Goal: Transaction & Acquisition: Purchase product/service

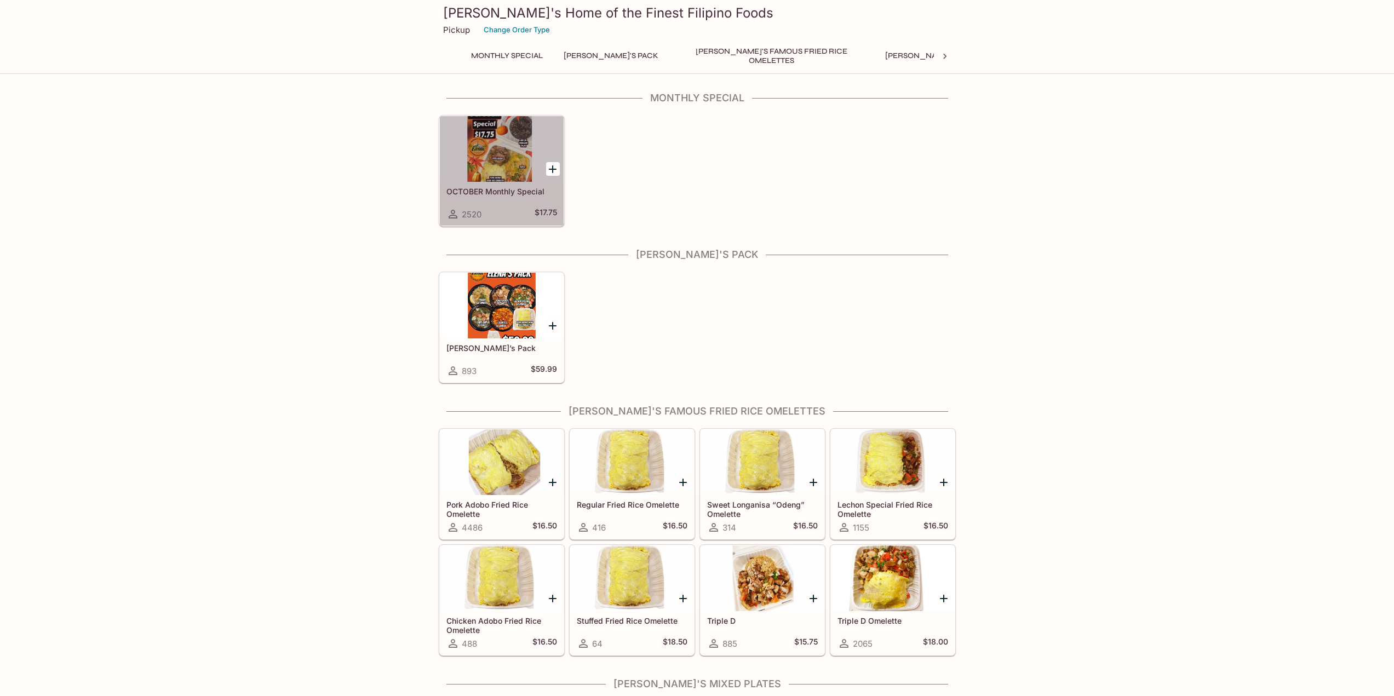
click at [491, 153] on div at bounding box center [502, 149] width 124 height 66
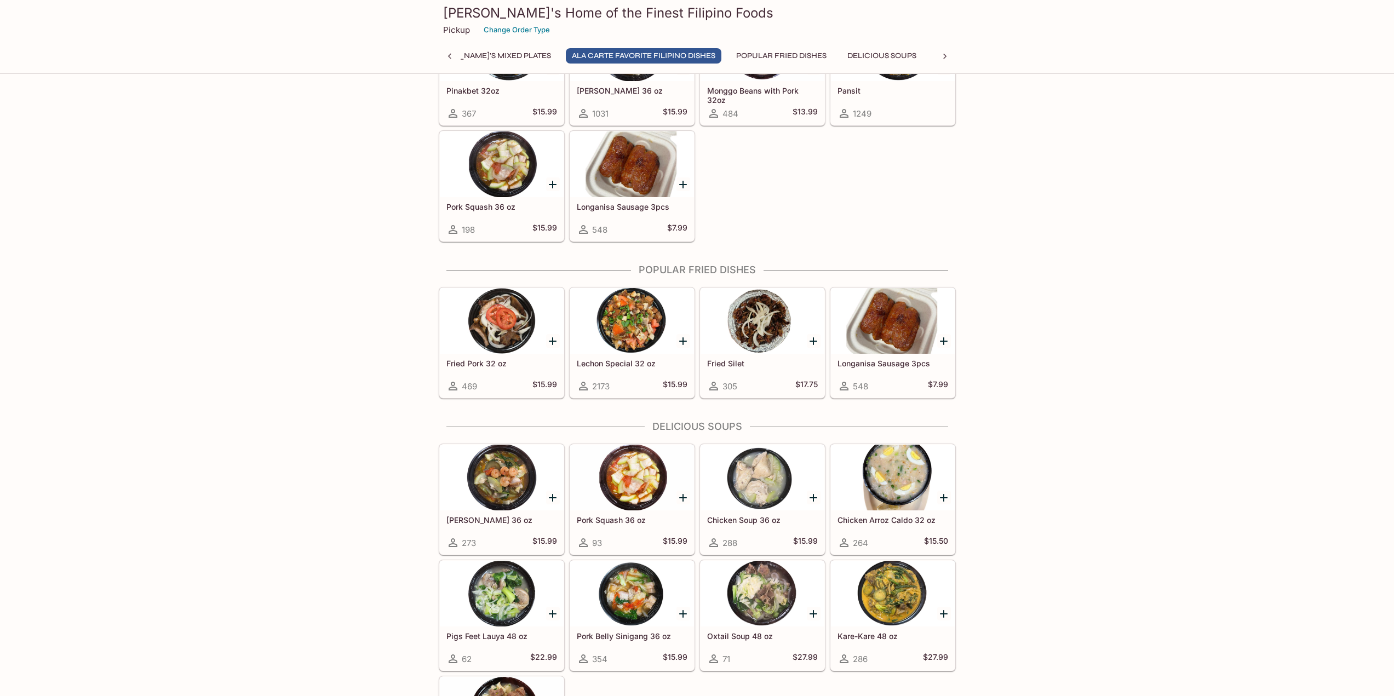
scroll to position [916, 0]
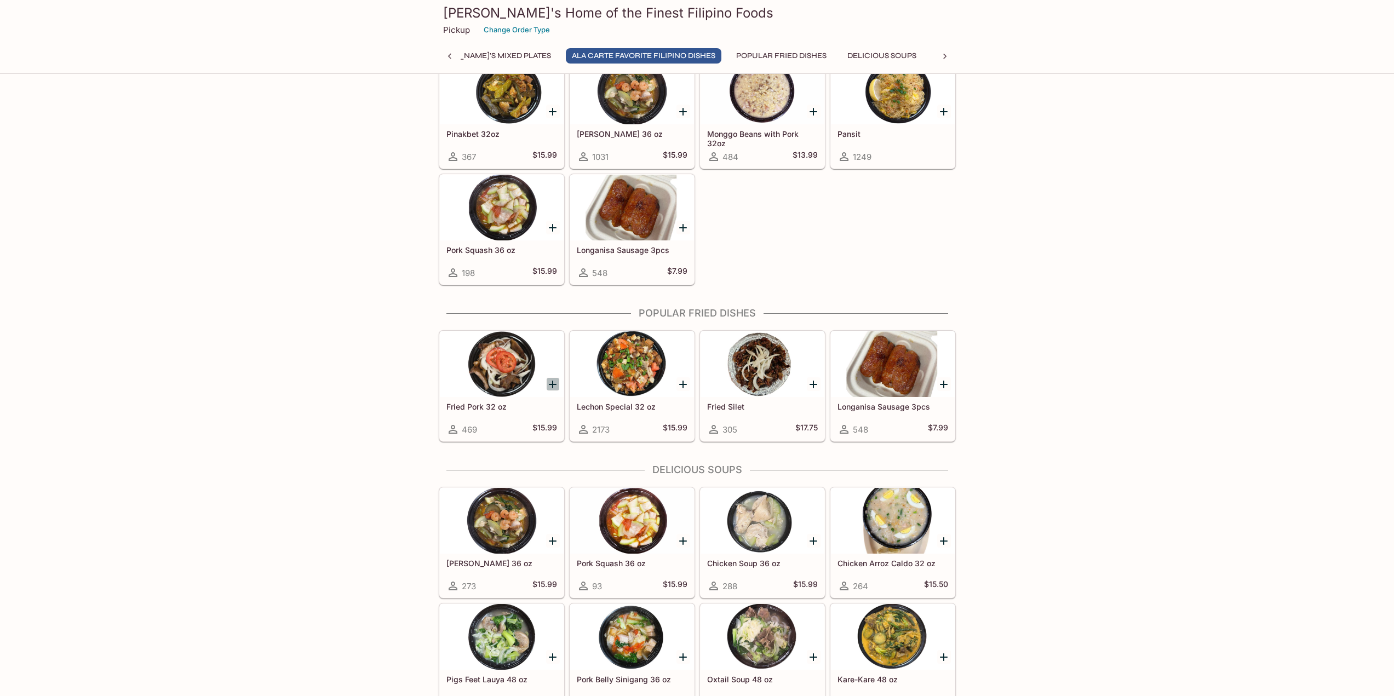
click at [552, 385] on icon "Add Fried Pork 32 oz" at bounding box center [553, 385] width 8 height 8
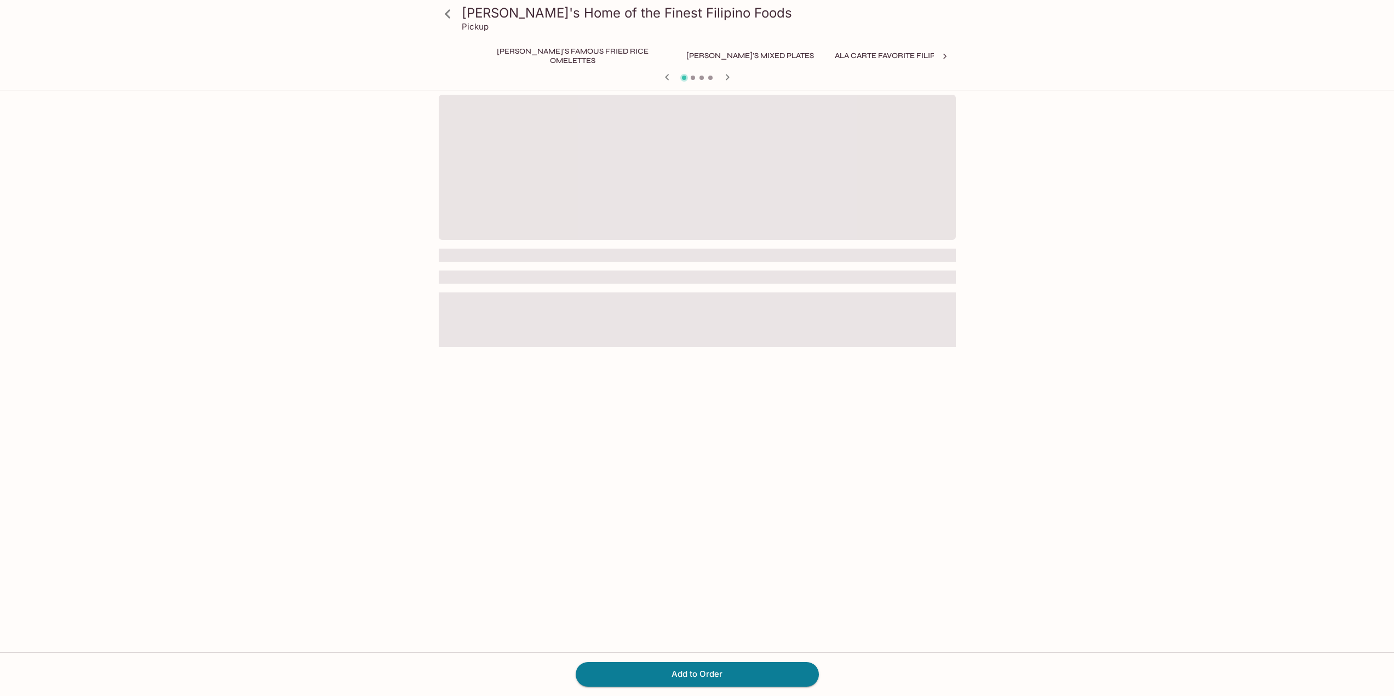
scroll to position [0, 259]
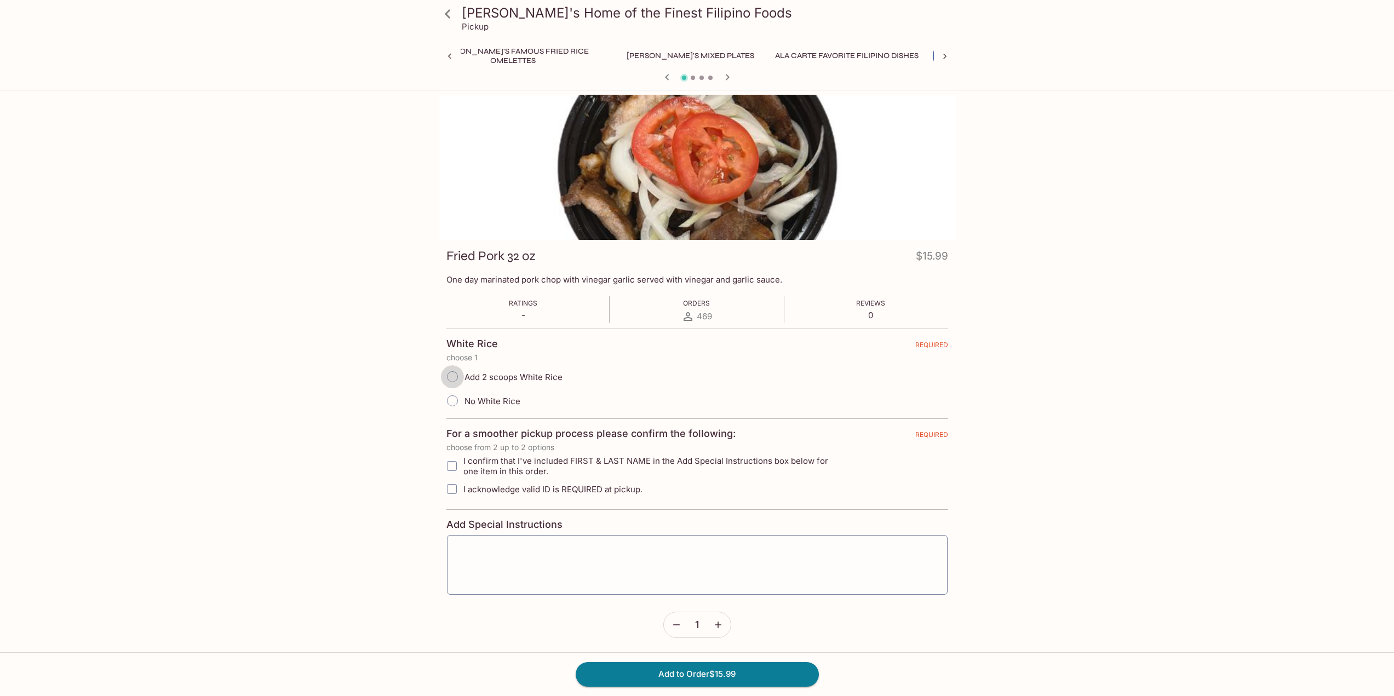
click at [449, 379] on input "Add 2 scoops White Rice" at bounding box center [452, 376] width 23 height 23
radio input "true"
click at [451, 470] on input "I confirm that I've included FIRST & LAST NAME in the Add Special Instructions …" at bounding box center [452, 466] width 22 height 22
checkbox input "true"
click at [518, 562] on textarea at bounding box center [697, 565] width 485 height 42
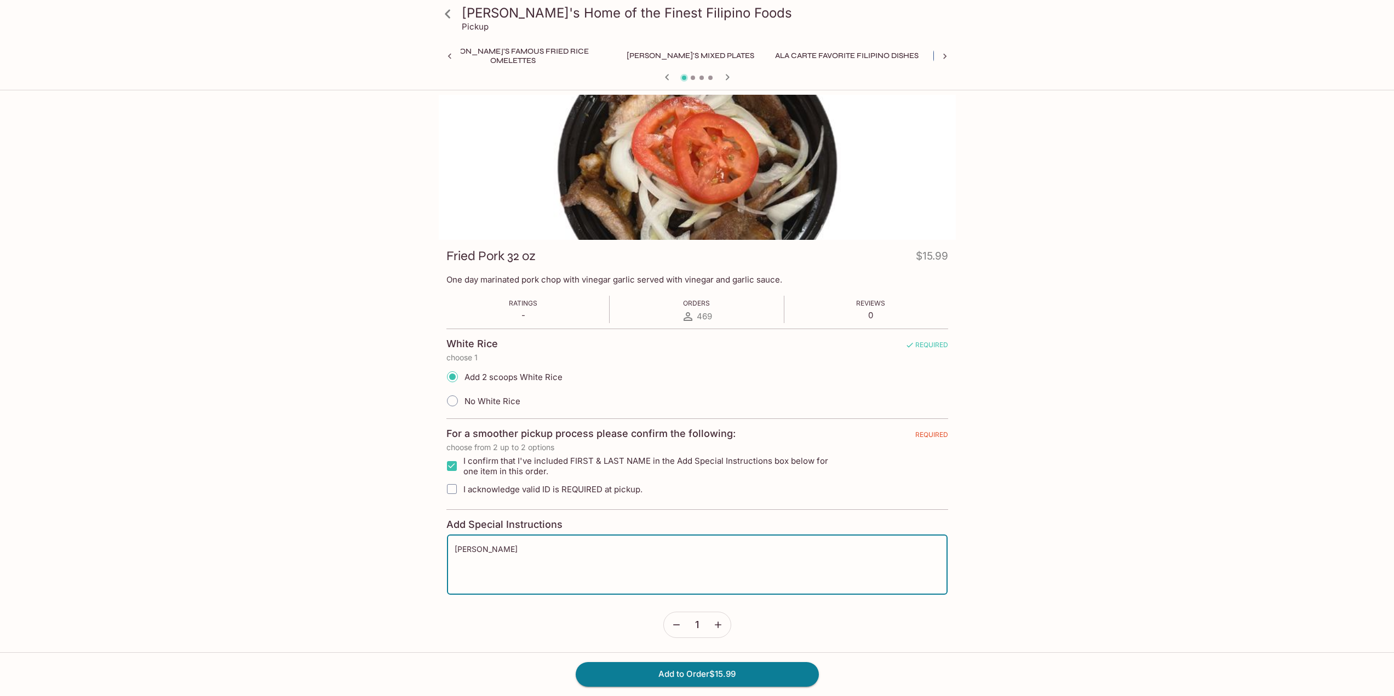
type textarea "[PERSON_NAME]"
click at [449, 487] on input "I acknowledge valid ID is REQUIRED at pickup." at bounding box center [452, 489] width 22 height 22
checkbox input "true"
click at [691, 677] on button "Add to Order $15.99" at bounding box center [697, 674] width 243 height 24
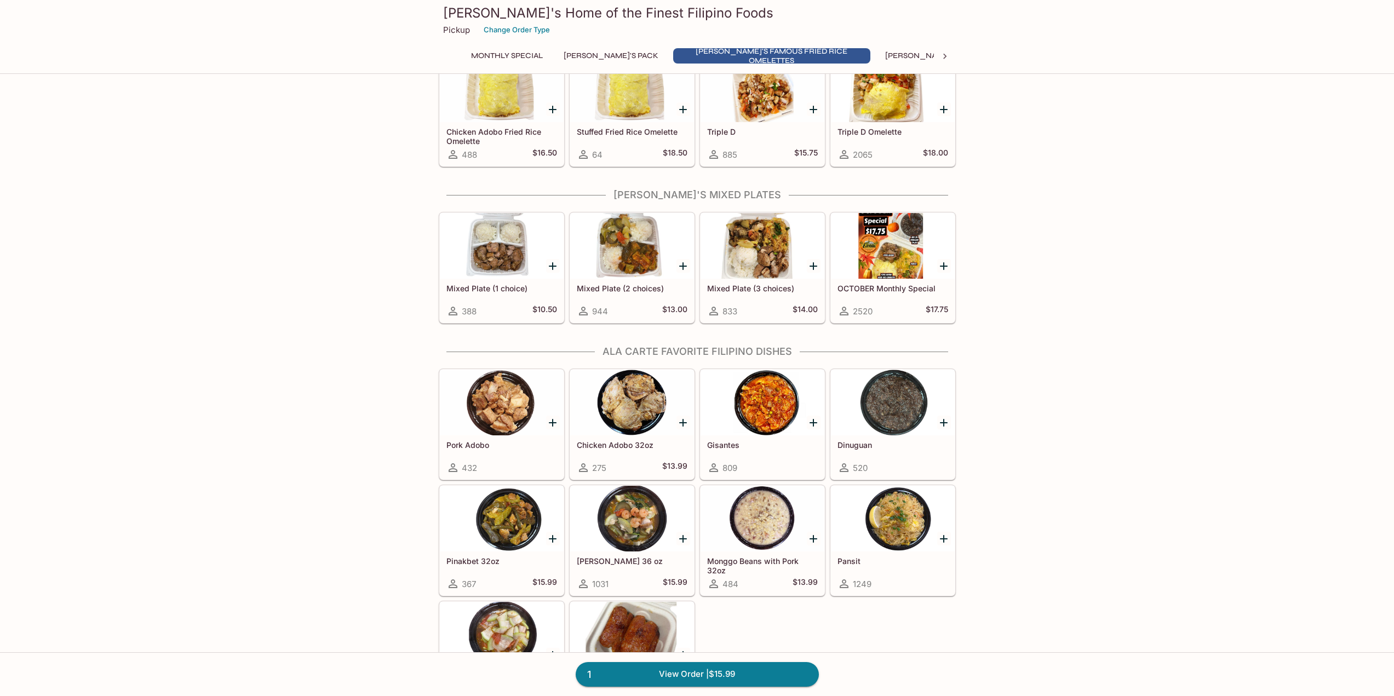
scroll to position [493, 0]
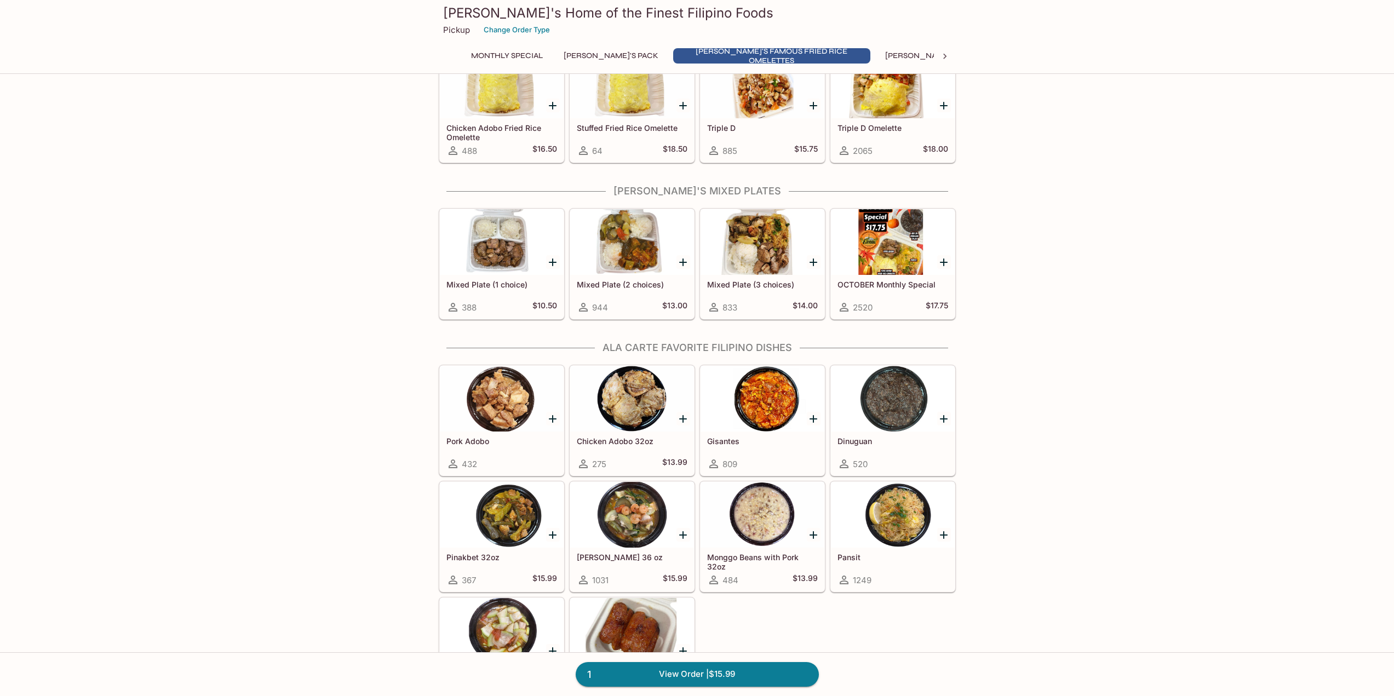
click at [551, 420] on icon "Add Pork Adobo" at bounding box center [552, 418] width 13 height 13
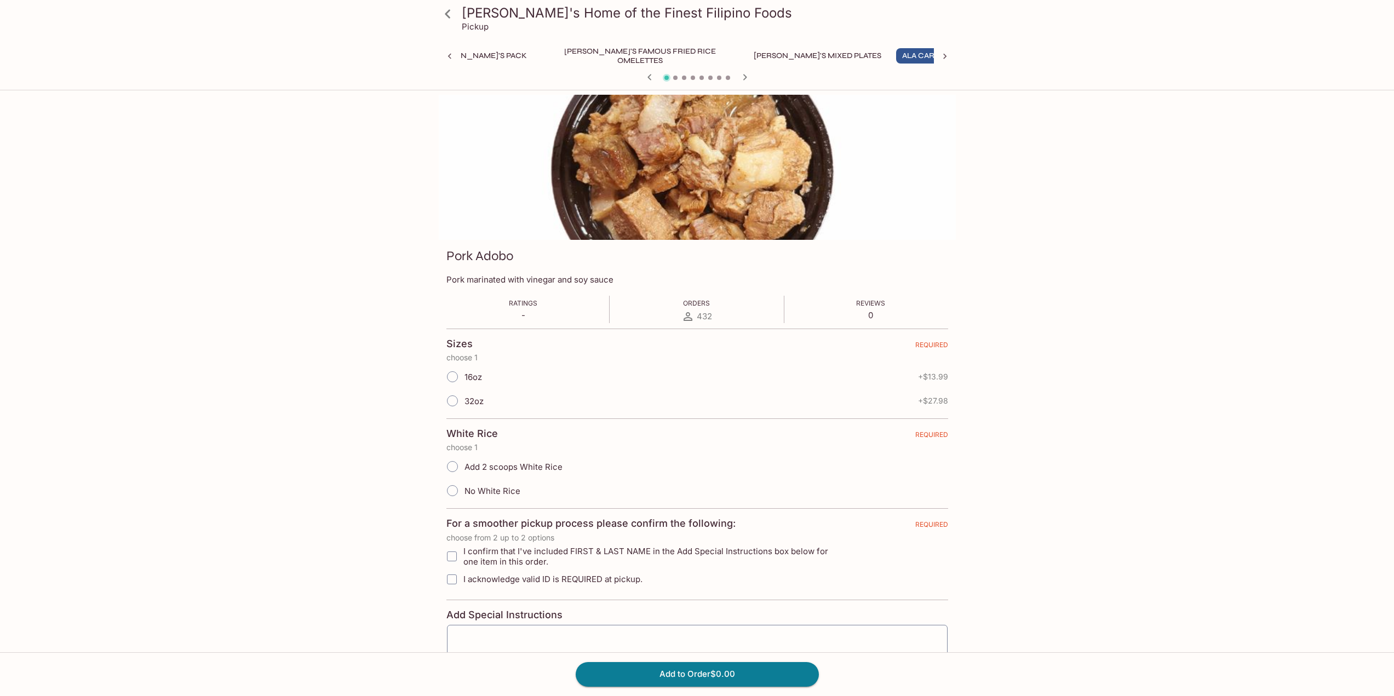
scroll to position [0, 147]
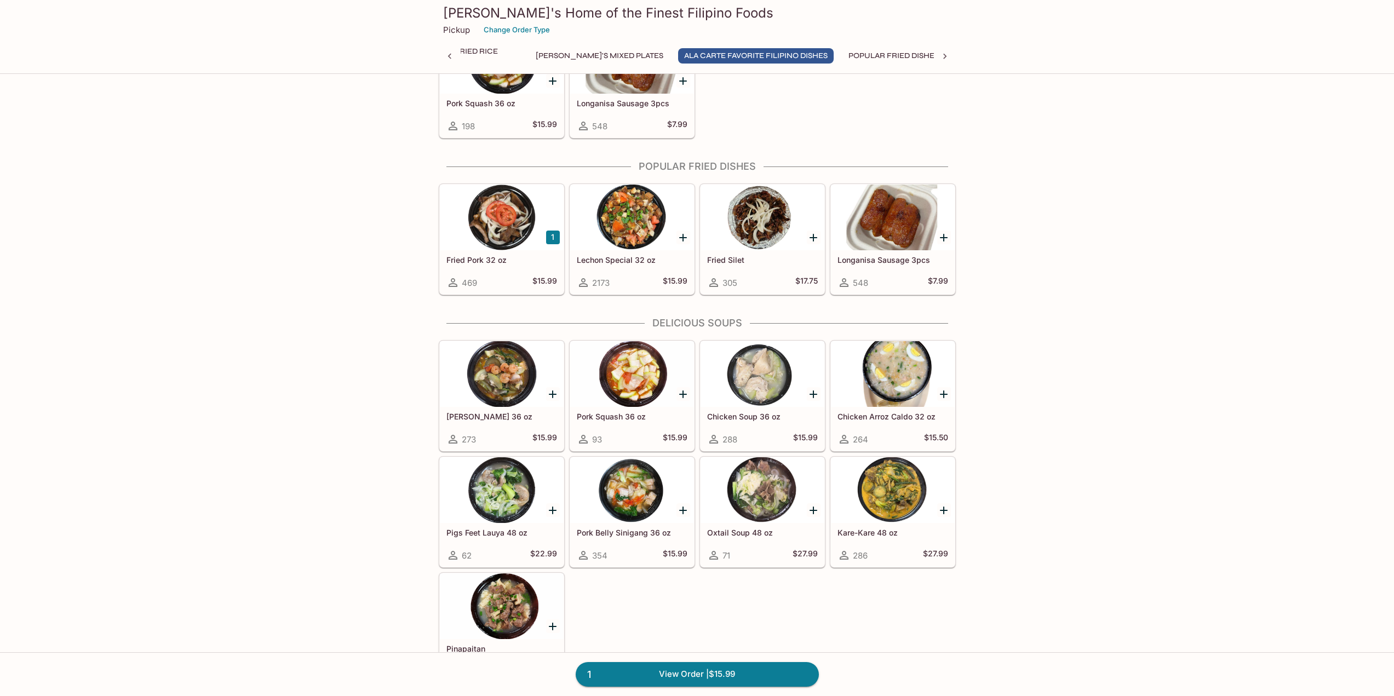
scroll to position [1029, 0]
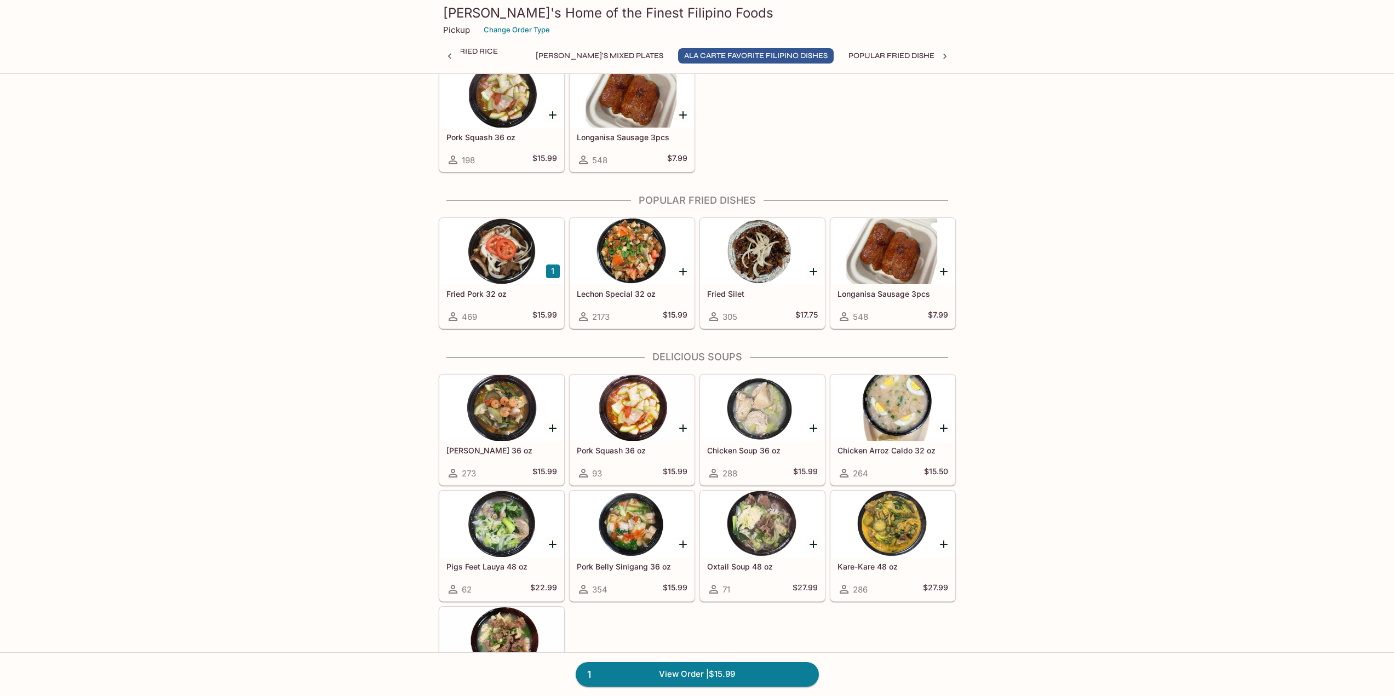
click at [679, 272] on icon "Add Lechon Special 32 oz" at bounding box center [683, 271] width 13 height 13
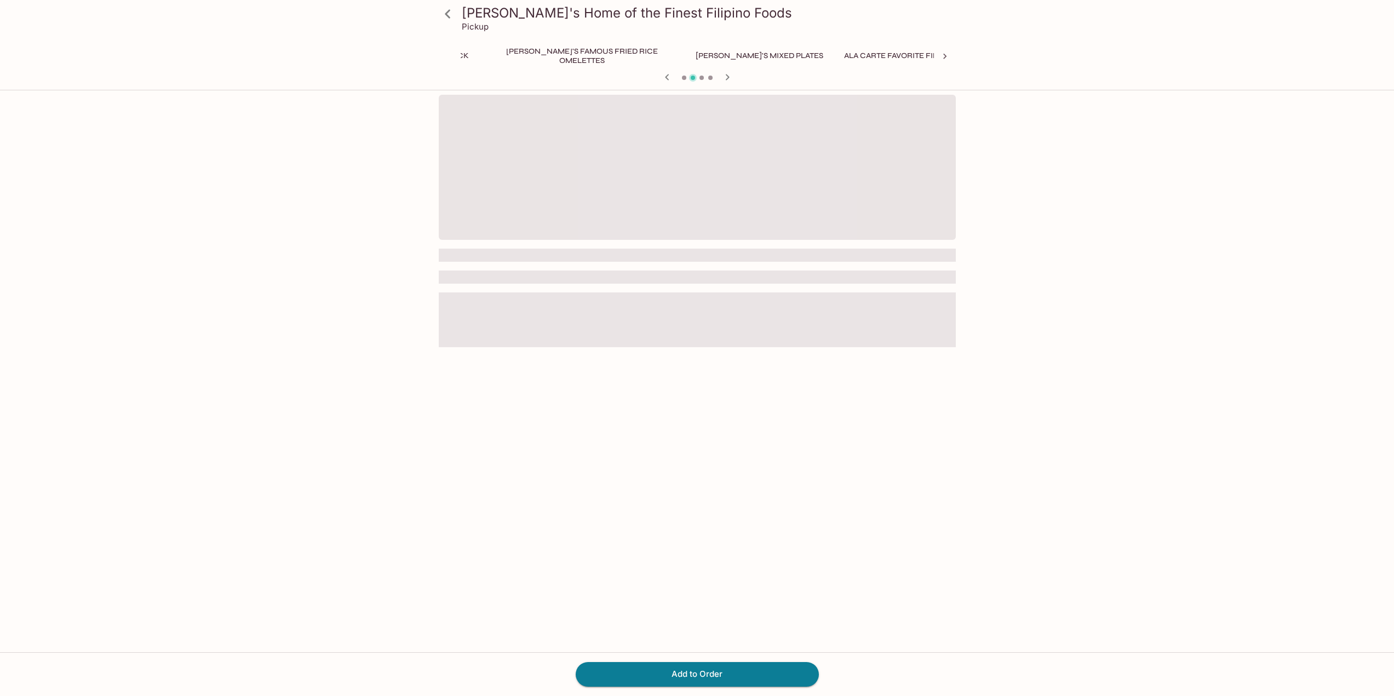
scroll to position [0, 259]
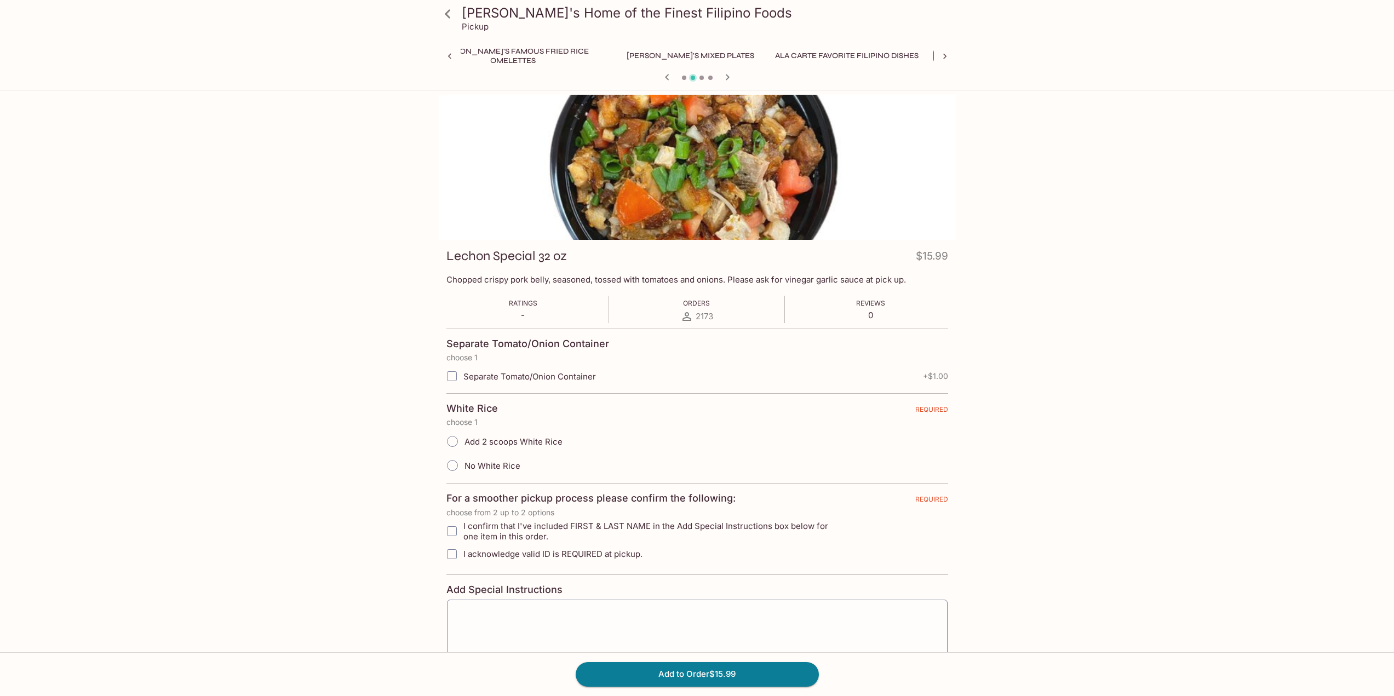
click at [449, 445] on input "Add 2 scoops White Rice" at bounding box center [452, 441] width 23 height 23
radio input "true"
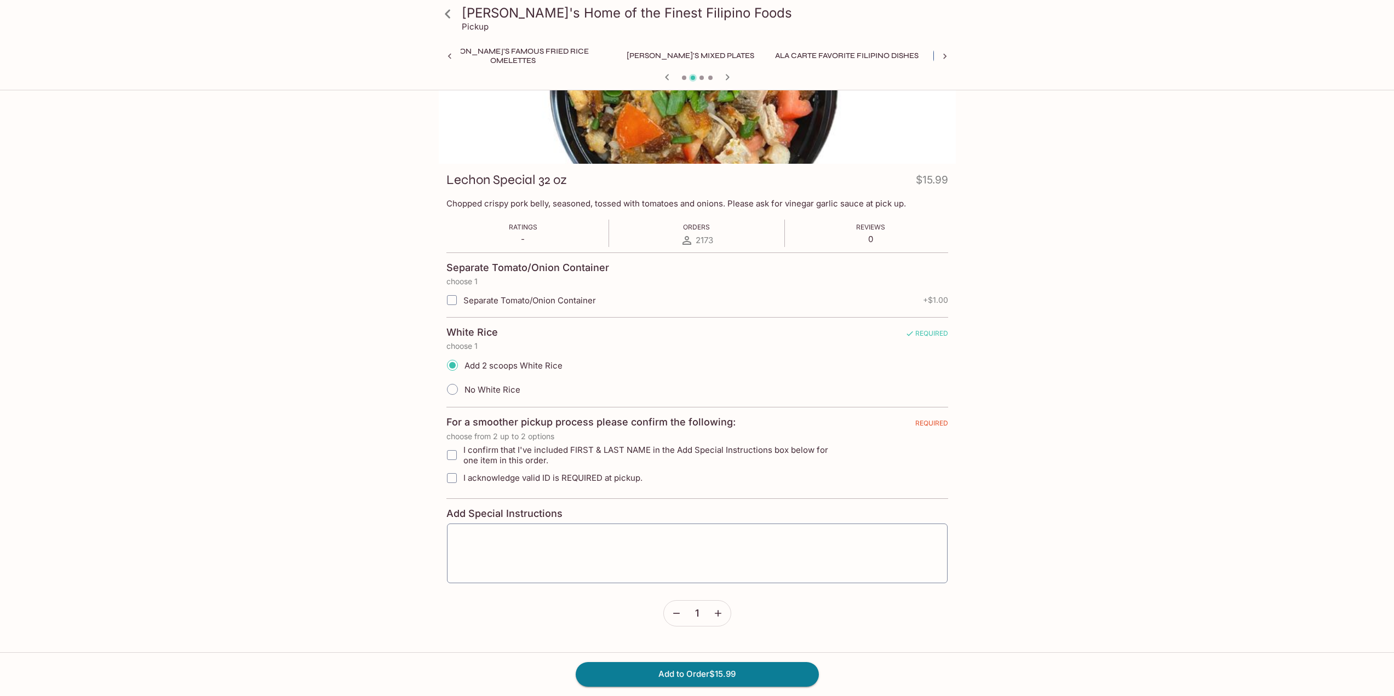
scroll to position [95, 0]
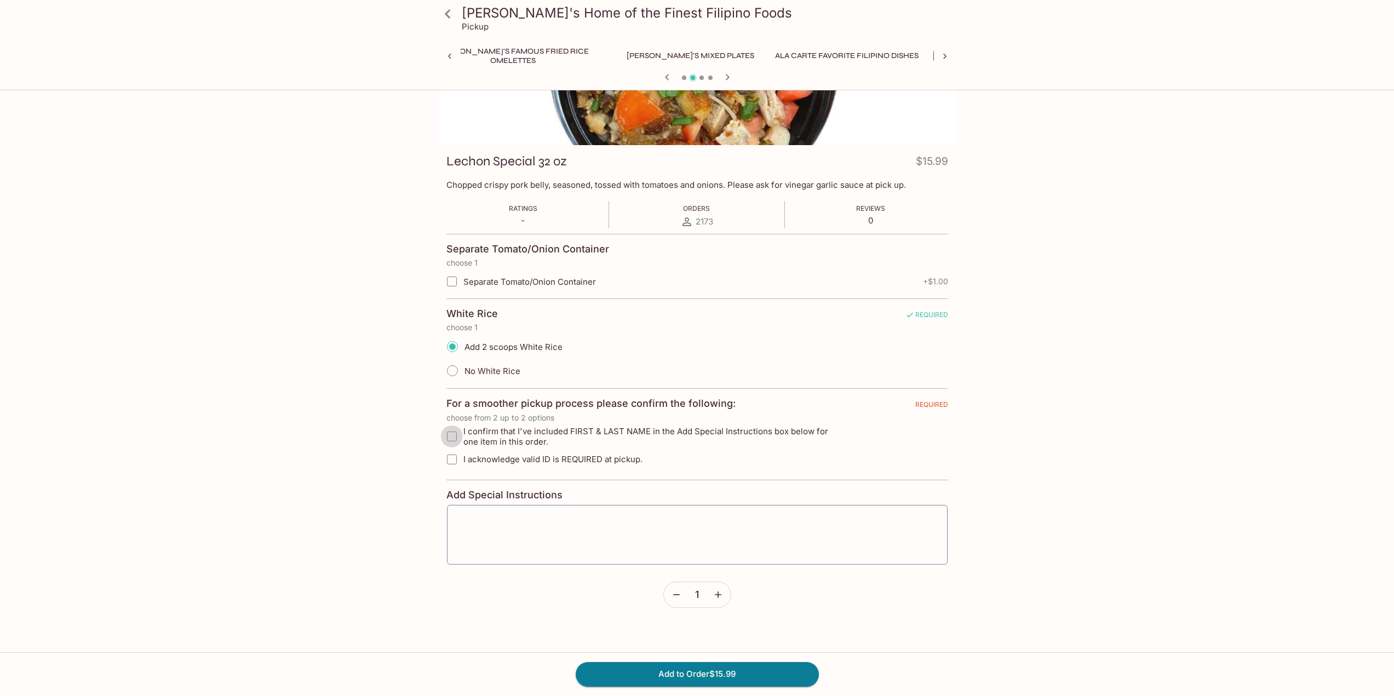
drag, startPoint x: 451, startPoint y: 435, endPoint x: 453, endPoint y: 458, distance: 22.6
click at [451, 438] on input "I confirm that I've included FIRST & LAST NAME in the Add Special Instructions …" at bounding box center [452, 437] width 22 height 22
click at [453, 460] on input "I acknowledge valid ID is REQUIRED at pickup." at bounding box center [452, 460] width 22 height 22
checkbox input "true"
click at [455, 440] on input "I confirm that I've included FIRST & LAST NAME in the Add Special Instructions …" at bounding box center [452, 437] width 22 height 22
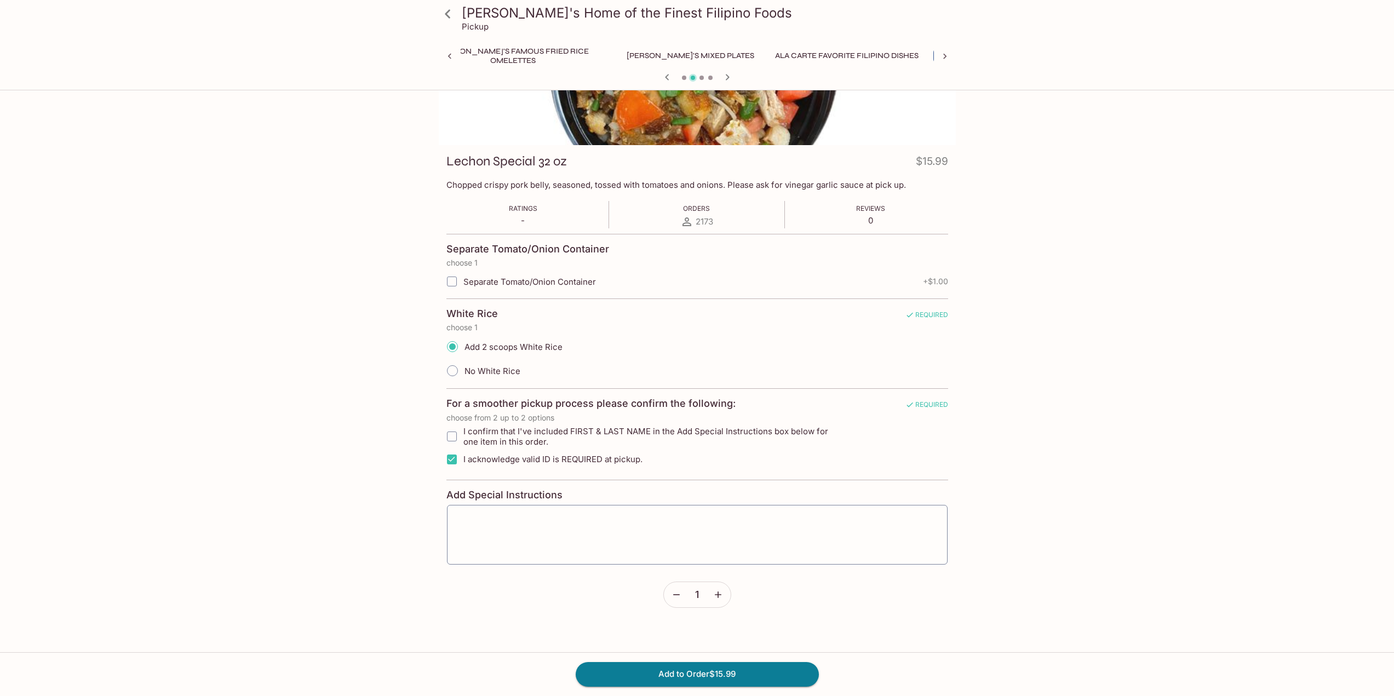
checkbox input "true"
click at [720, 663] on button "Add to Order $15.99" at bounding box center [697, 674] width 243 height 24
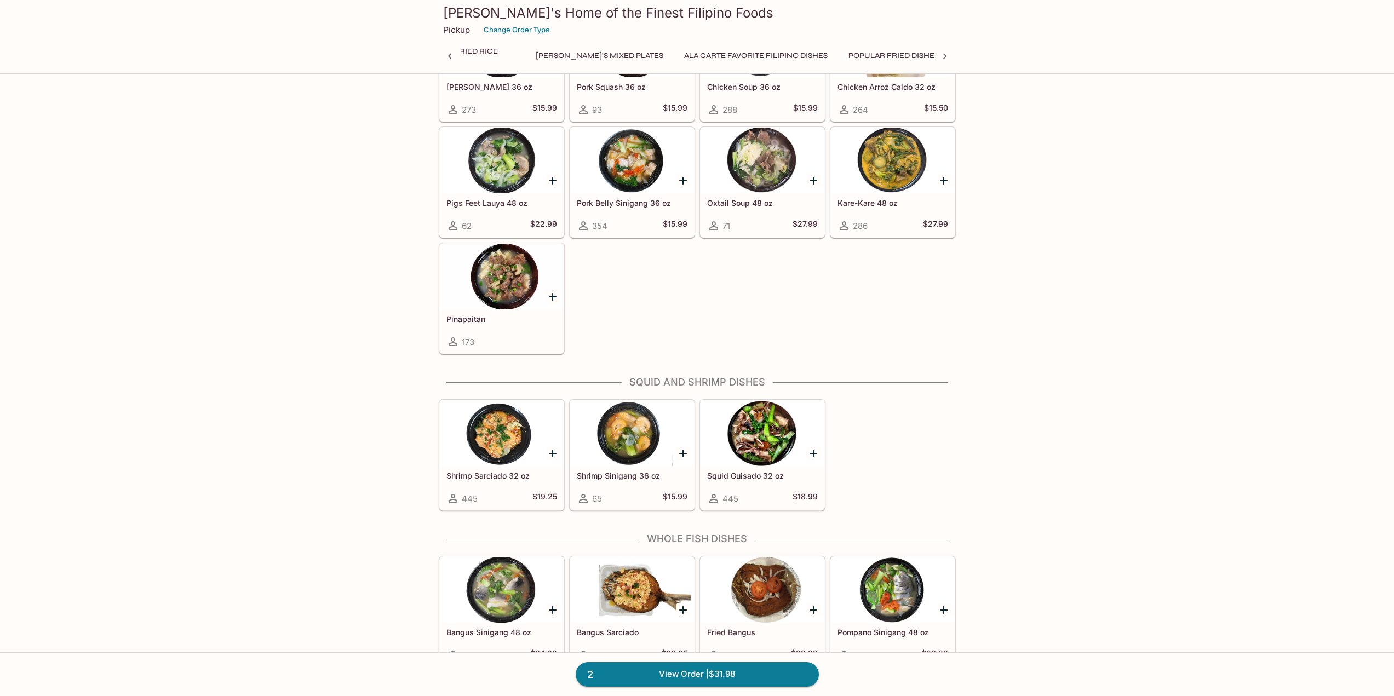
scroll to position [1534, 0]
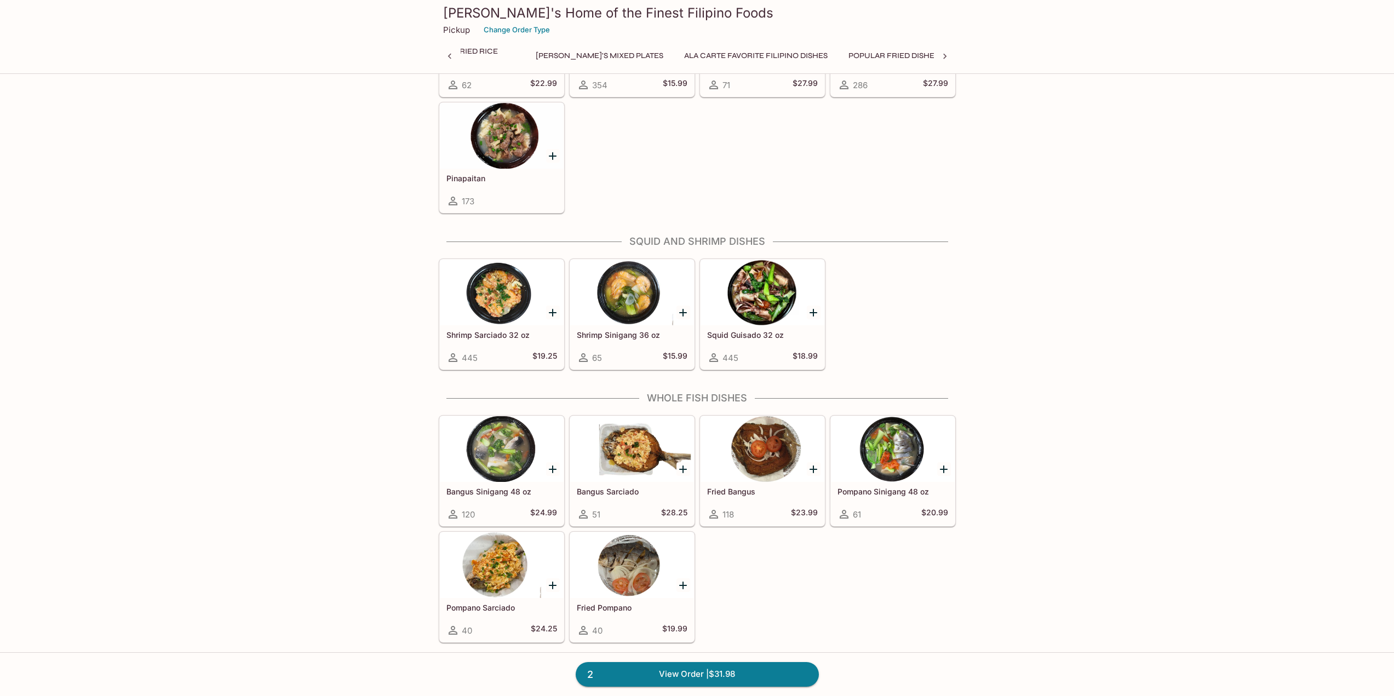
click at [766, 465] on div at bounding box center [763, 449] width 124 height 66
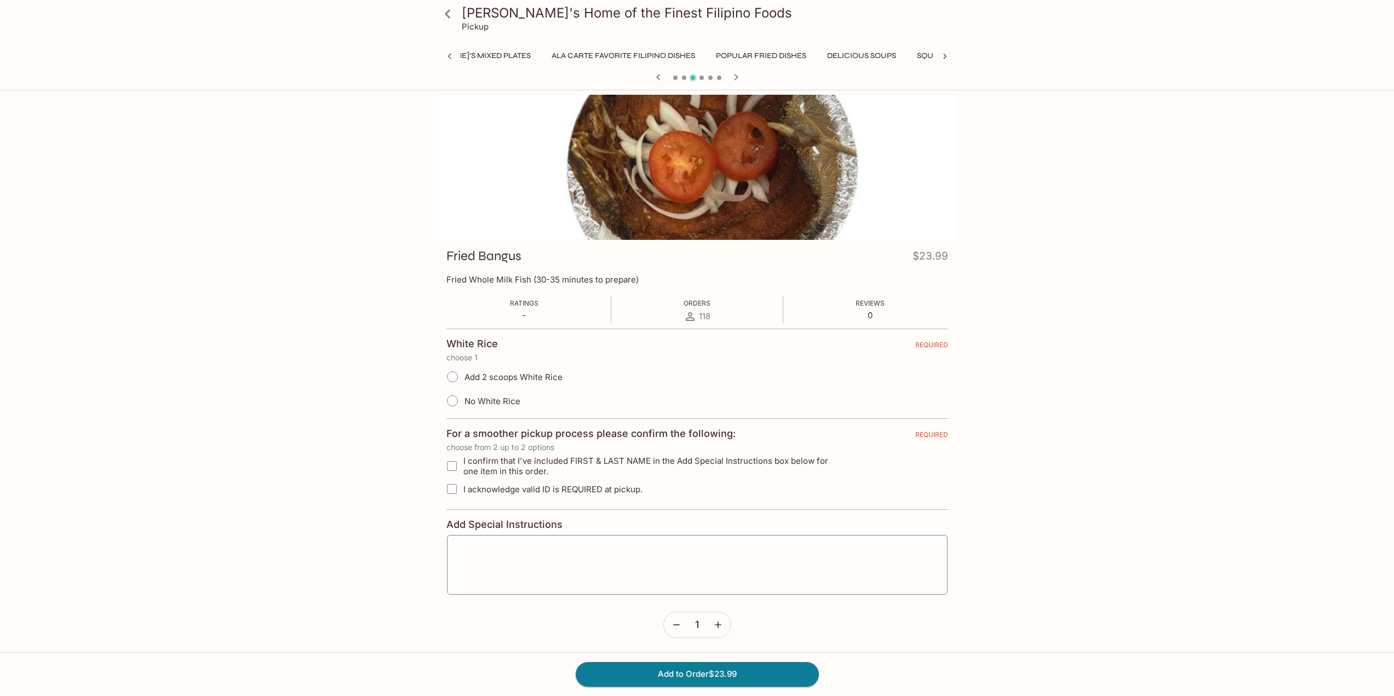
scroll to position [0, 575]
click at [452, 377] on input "Add 2 scoops White Rice" at bounding box center [452, 376] width 23 height 23
radio input "true"
click at [452, 469] on input "I confirm that I've included FIRST & LAST NAME in the Add Special Instructions …" at bounding box center [452, 466] width 22 height 22
checkbox input "true"
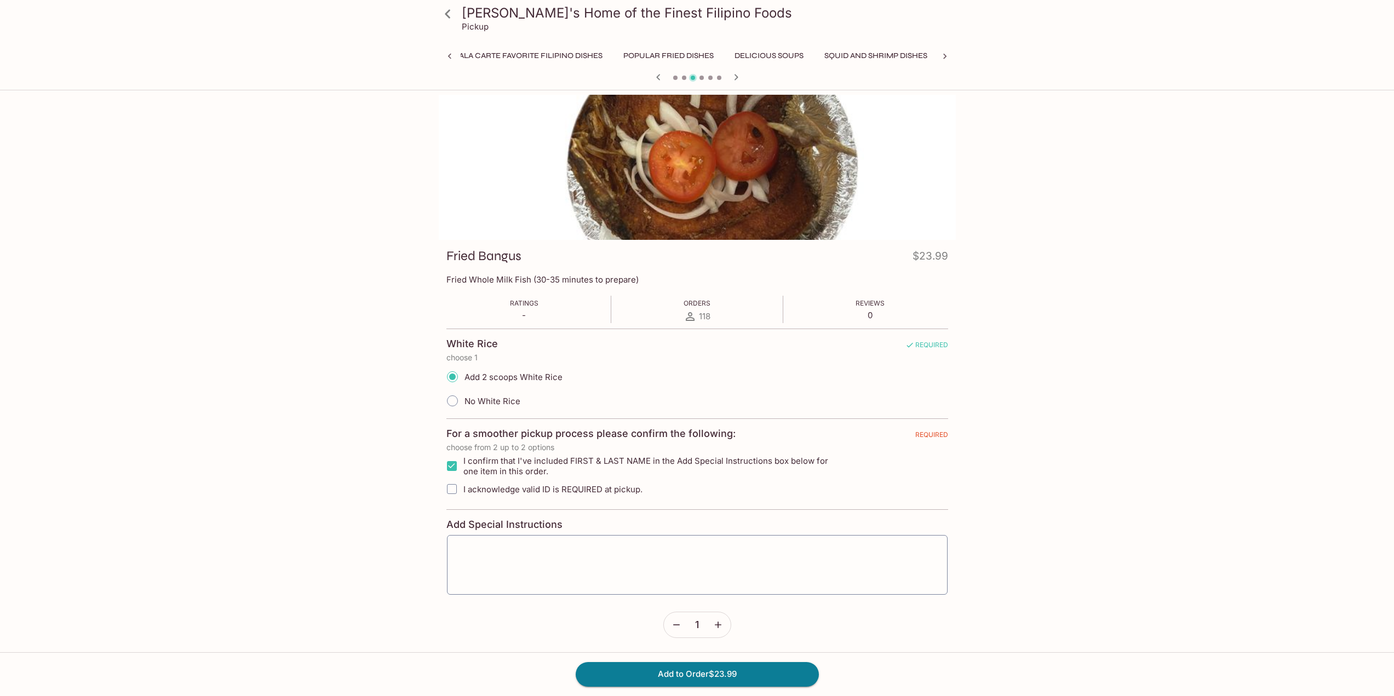
click at [453, 494] on input "I acknowledge valid ID is REQUIRED at pickup." at bounding box center [452, 489] width 22 height 22
checkbox input "true"
click at [696, 672] on button "Add to Order $23.99" at bounding box center [697, 674] width 243 height 24
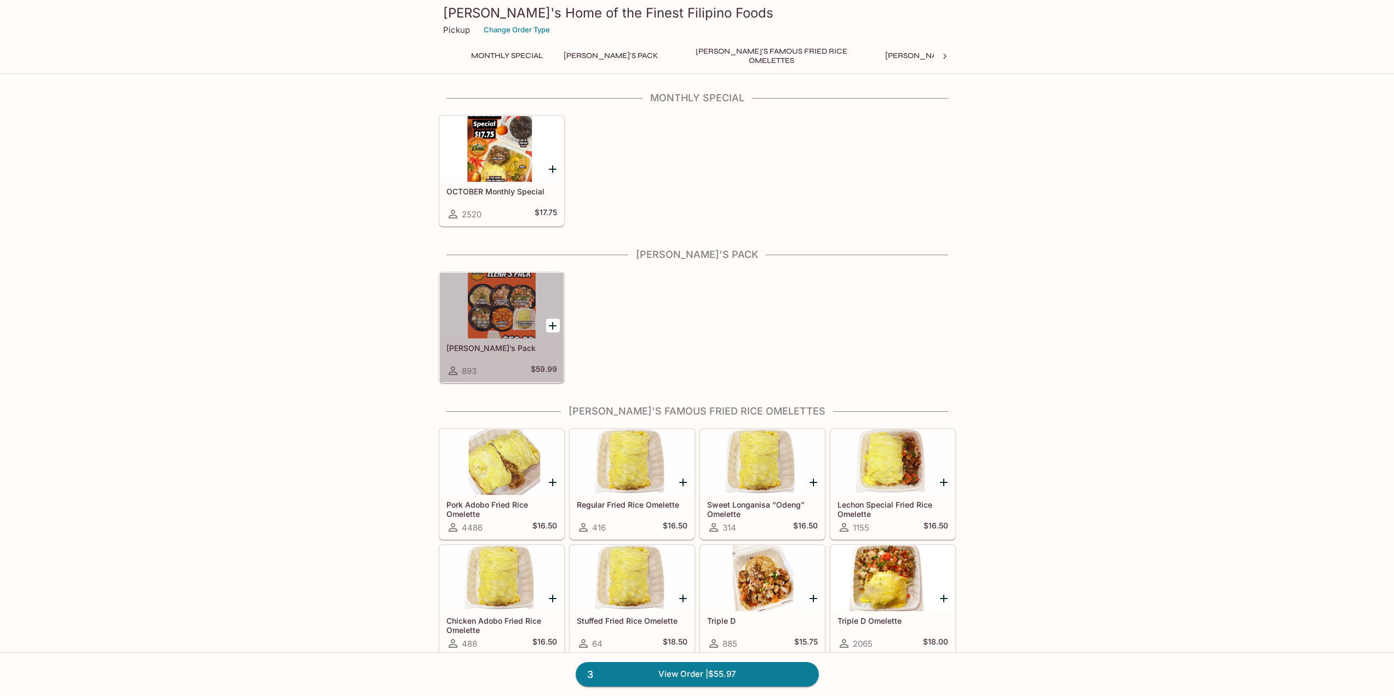
click at [518, 297] on div at bounding box center [502, 306] width 124 height 66
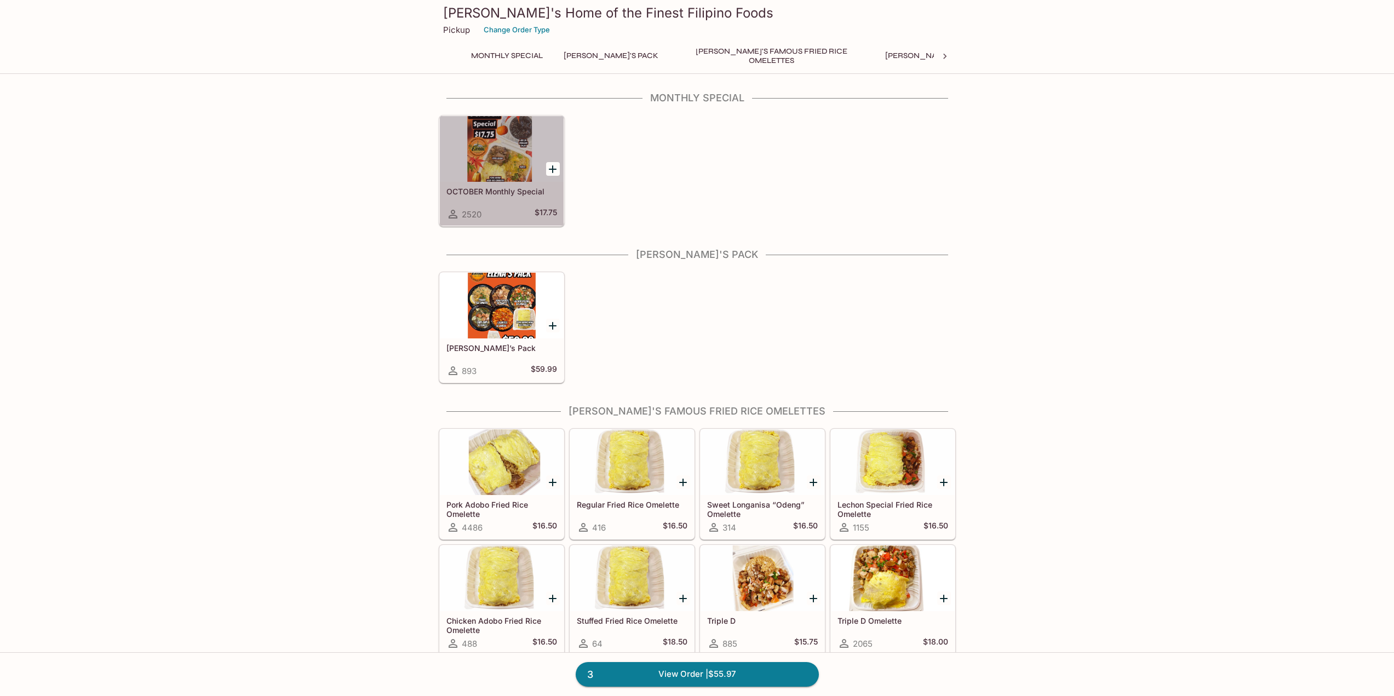
click at [500, 152] on div at bounding box center [502, 149] width 124 height 66
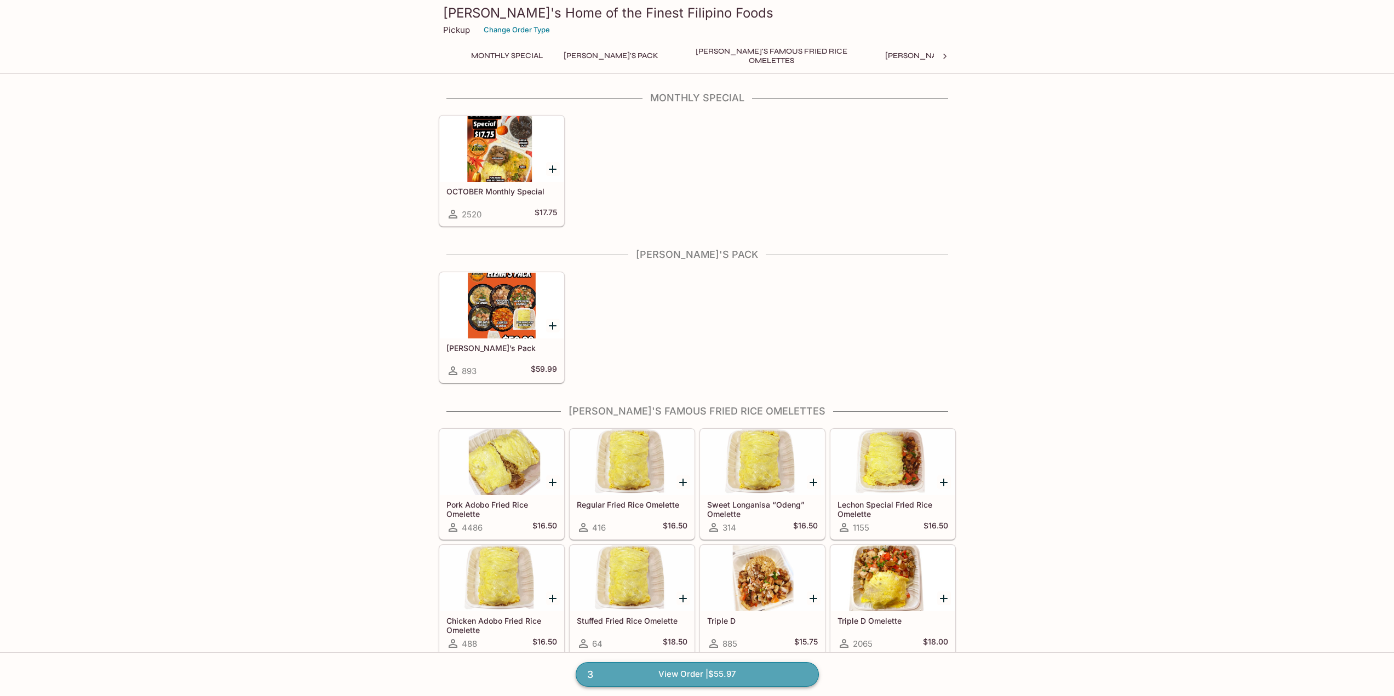
click at [759, 669] on link "3 View Order | $55.97" at bounding box center [697, 674] width 243 height 24
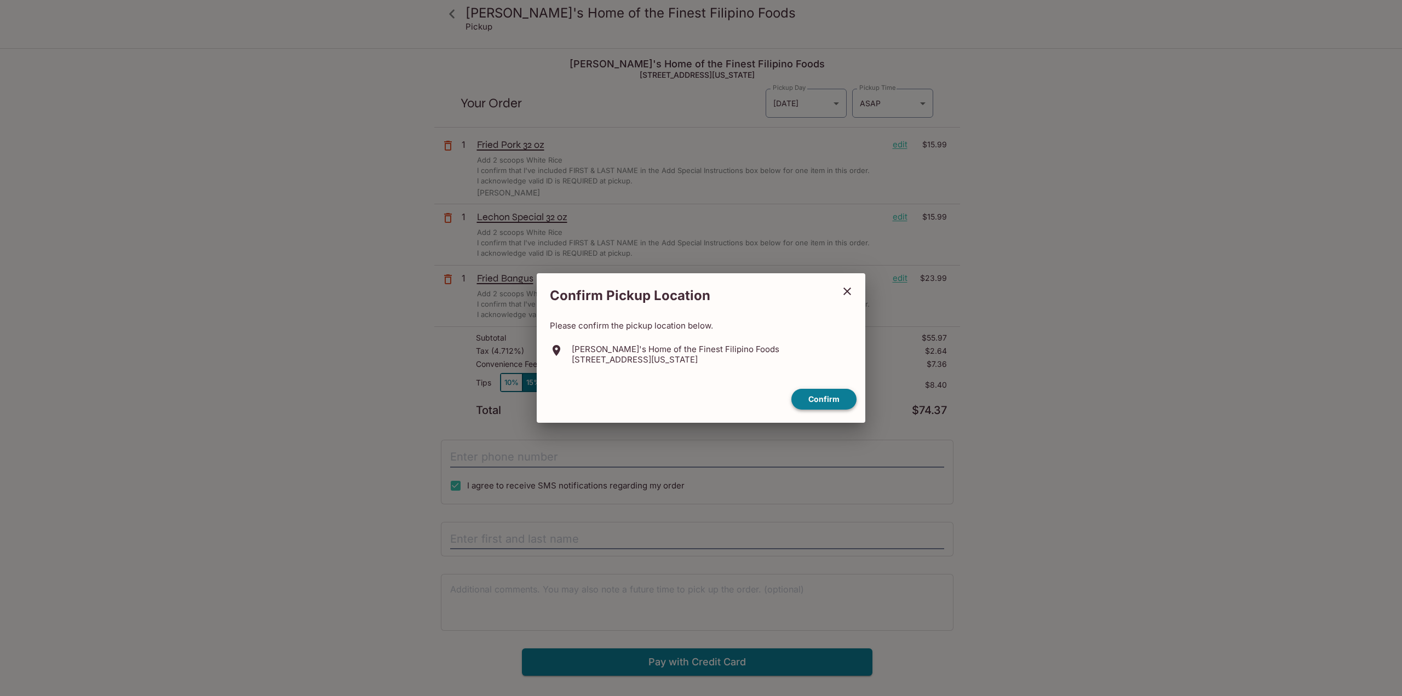
click at [828, 406] on button "Confirm" at bounding box center [824, 399] width 65 height 21
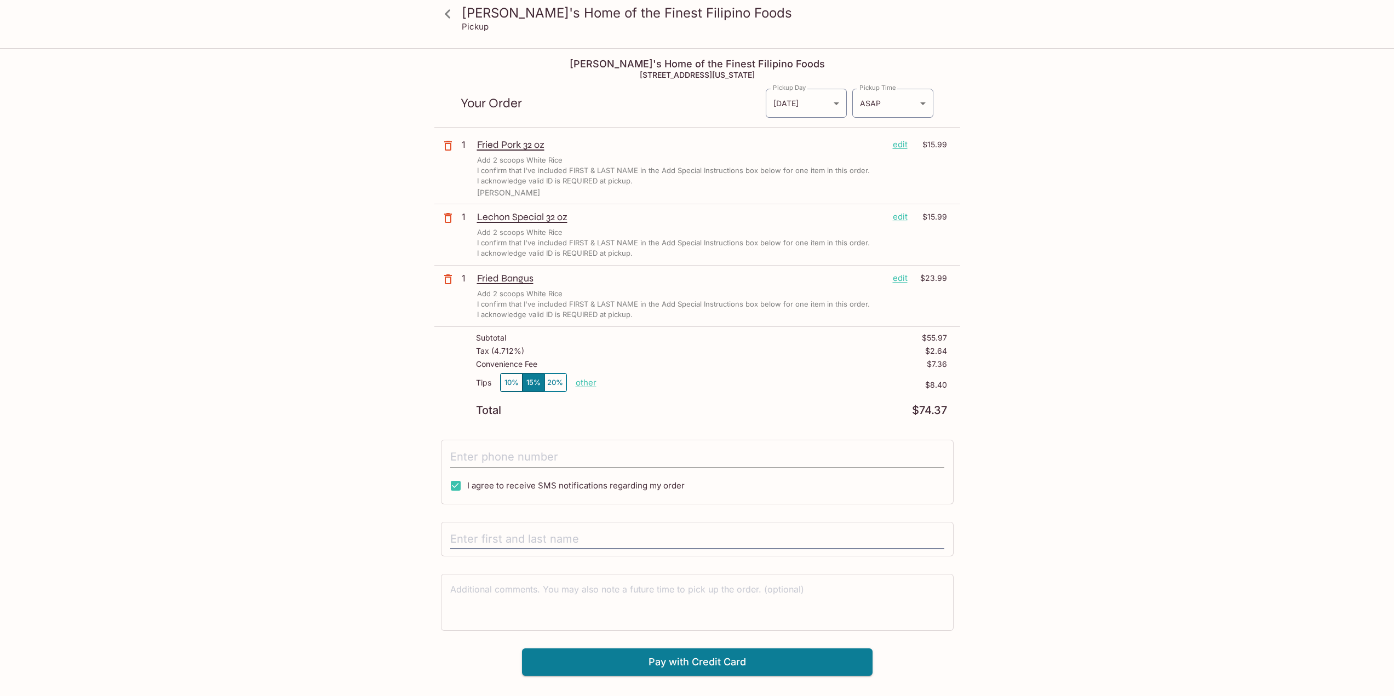
click at [516, 461] on input "tel" at bounding box center [697, 457] width 494 height 21
click at [588, 385] on p "other" at bounding box center [586, 382] width 21 height 10
drag, startPoint x: 641, startPoint y: 381, endPoint x: 750, endPoint y: 396, distance: 109.5
click at [750, 396] on div "Tips 10% 15% 20% Done 8.40 $8.40" at bounding box center [711, 389] width 471 height 32
type input "0.00"
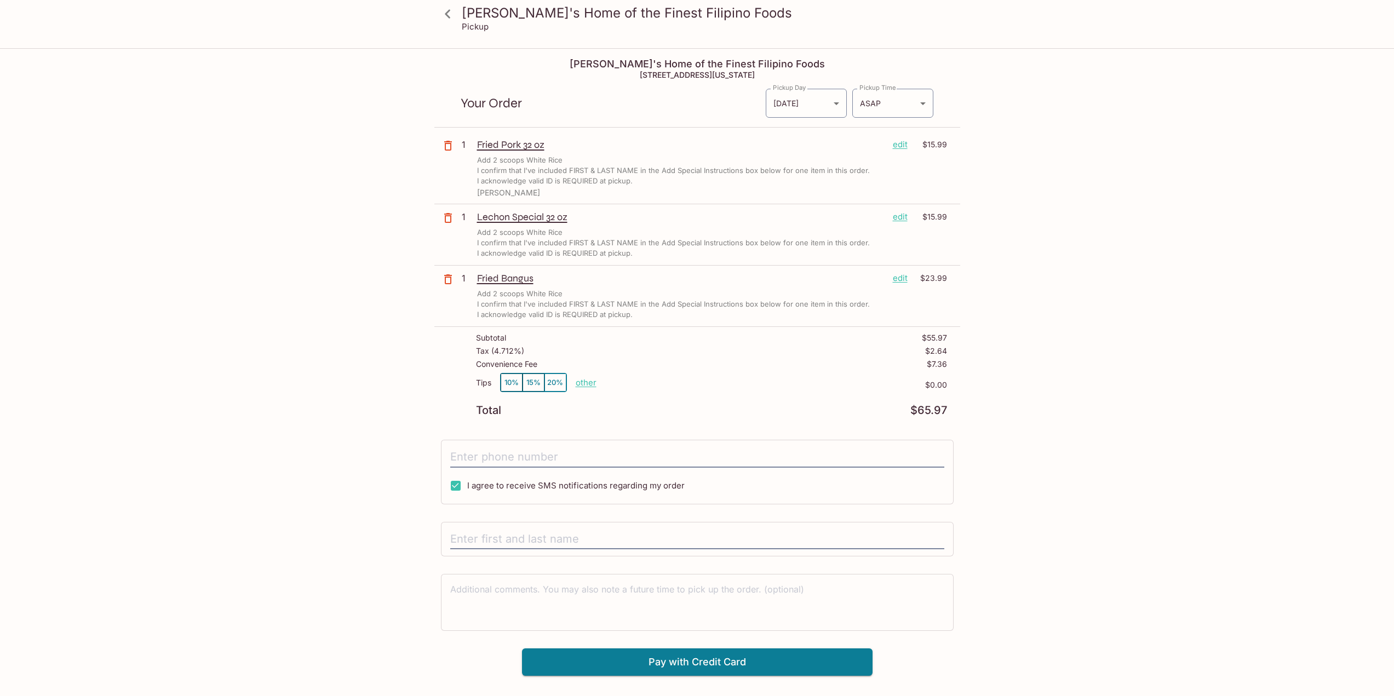
click at [583, 382] on p "other" at bounding box center [586, 382] width 21 height 10
drag, startPoint x: 640, startPoint y: 377, endPoint x: 763, endPoint y: 388, distance: 123.7
click at [761, 388] on div "Tips 10% 15% 20% Done 0.00 $0.00" at bounding box center [711, 389] width 471 height 32
type input "4.03"
click at [758, 386] on p "$4.03" at bounding box center [772, 385] width 351 height 9
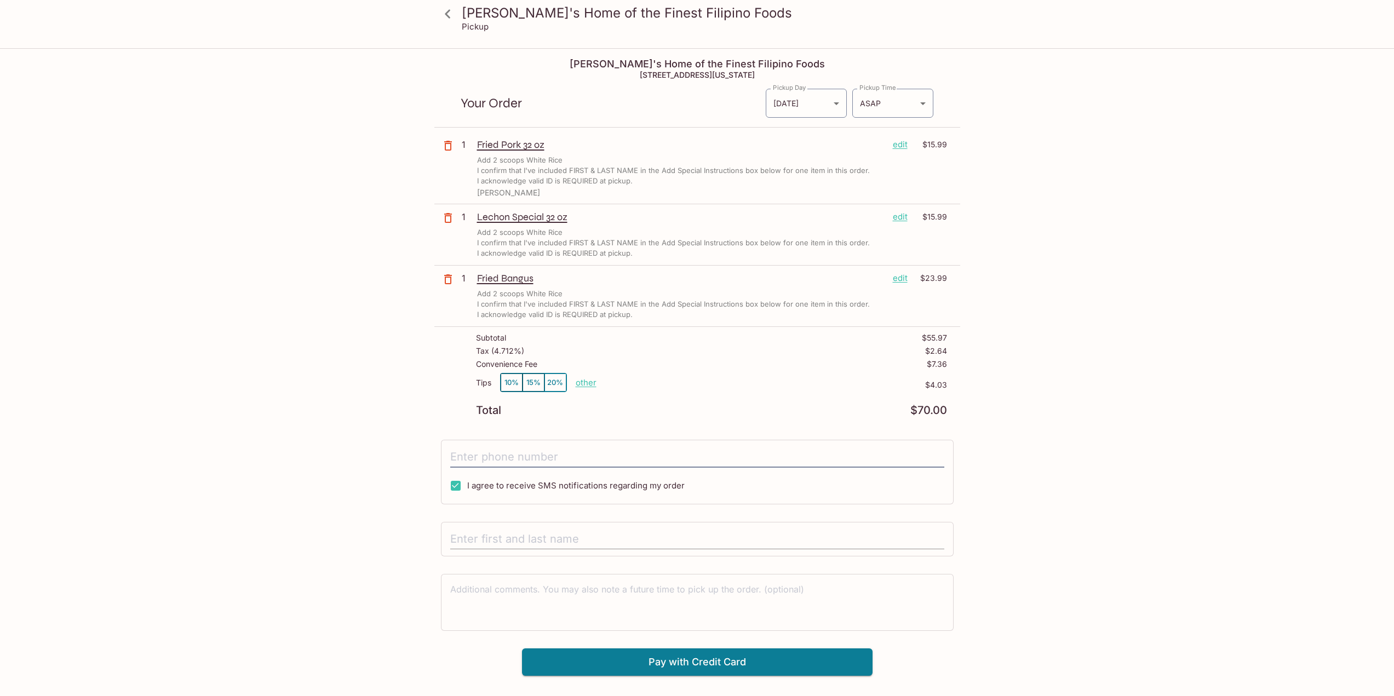
click at [528, 537] on input "text" at bounding box center [697, 539] width 494 height 21
click at [903, 146] on p "edit" at bounding box center [900, 145] width 15 height 12
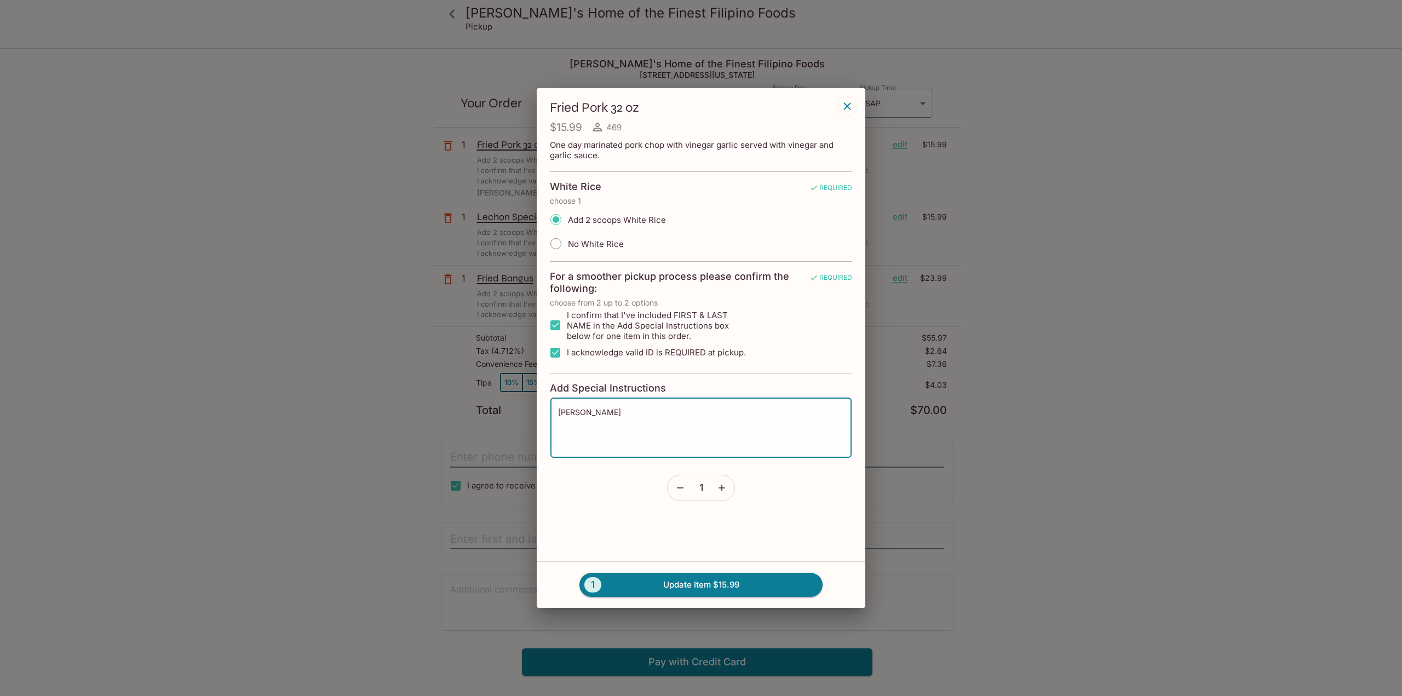
drag, startPoint x: 634, startPoint y: 414, endPoint x: 474, endPoint y: 416, distance: 160.0
click at [478, 418] on div "Fried Pork 32 oz $15.99 469 One day marinated pork chop with vinegar garlic ser…" at bounding box center [701, 348] width 1402 height 696
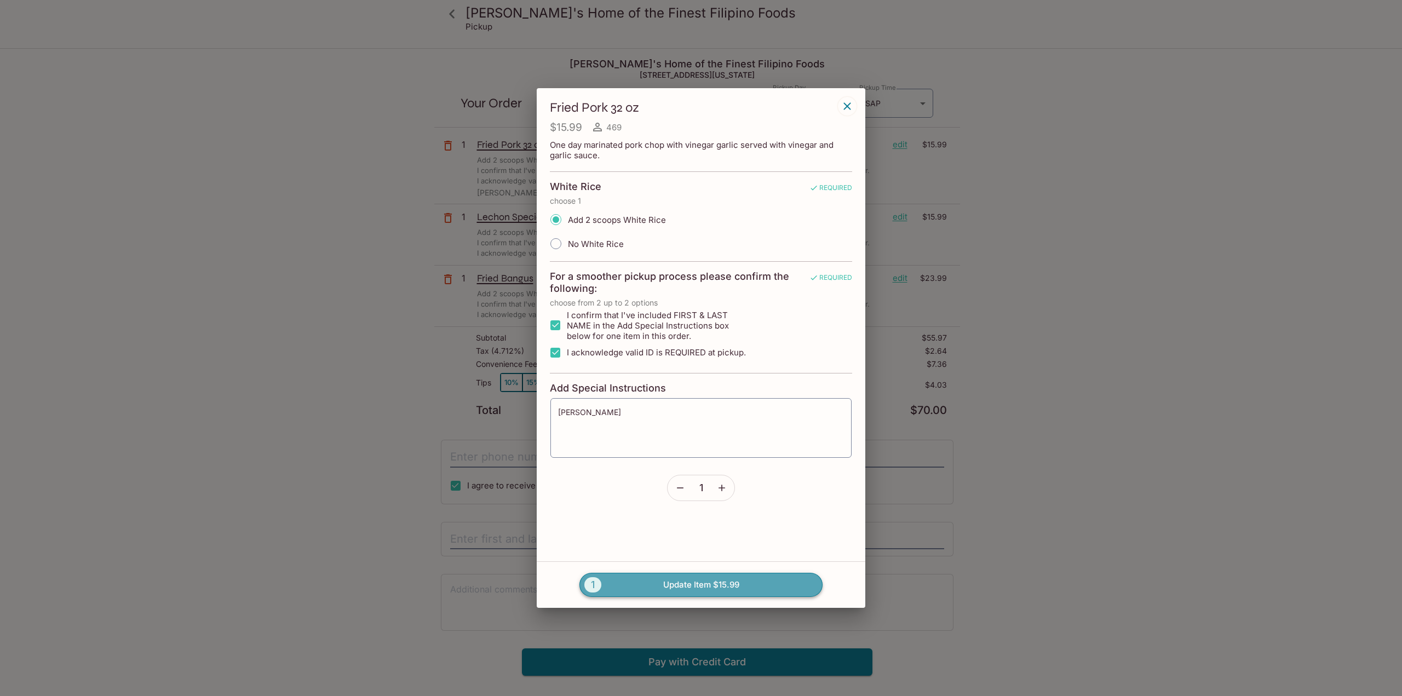
click at [718, 581] on button "1 Update Item $15.99" at bounding box center [701, 585] width 243 height 24
type textarea "[PERSON_NAME]"
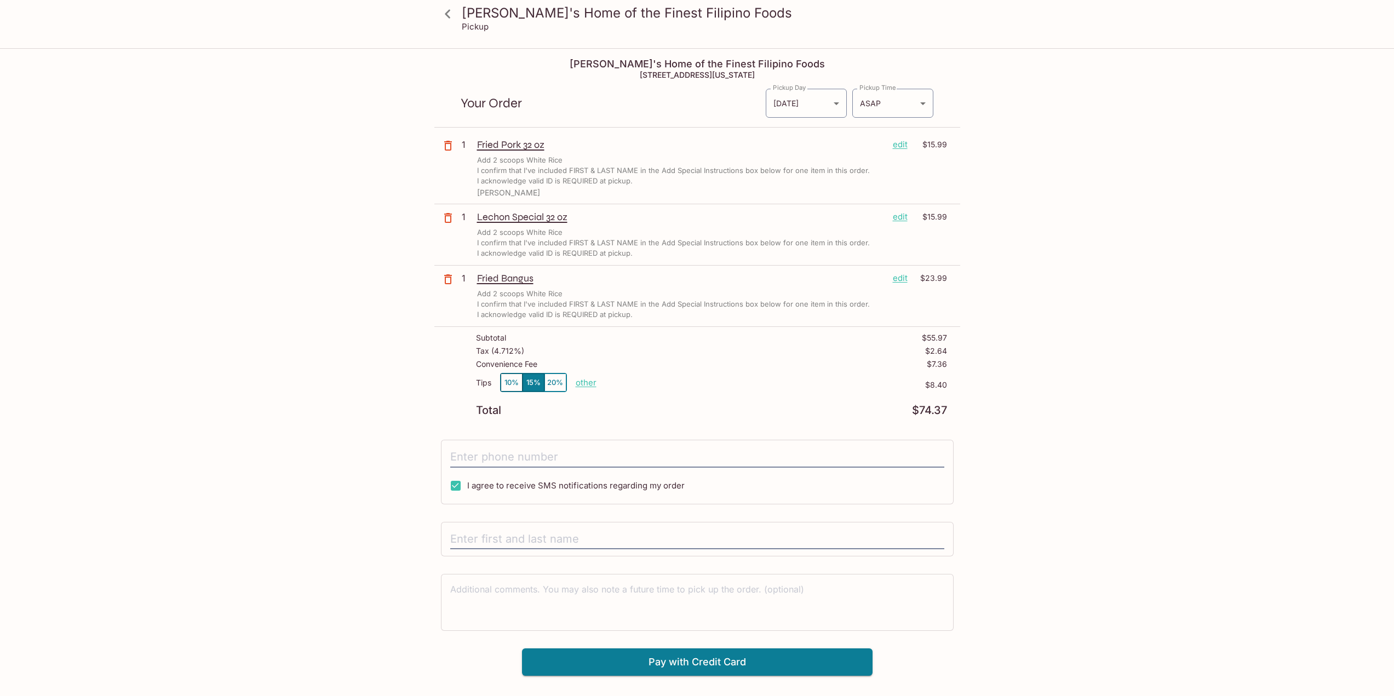
click at [585, 386] on p "other" at bounding box center [586, 382] width 21 height 10
drag, startPoint x: 634, startPoint y: 381, endPoint x: 723, endPoint y: 383, distance: 88.2
click at [723, 383] on div "Tips 10% 15% 20% Done 8.40 $8.40" at bounding box center [711, 389] width 471 height 32
type input "0.00"
click at [586, 387] on p "other" at bounding box center [586, 382] width 21 height 10
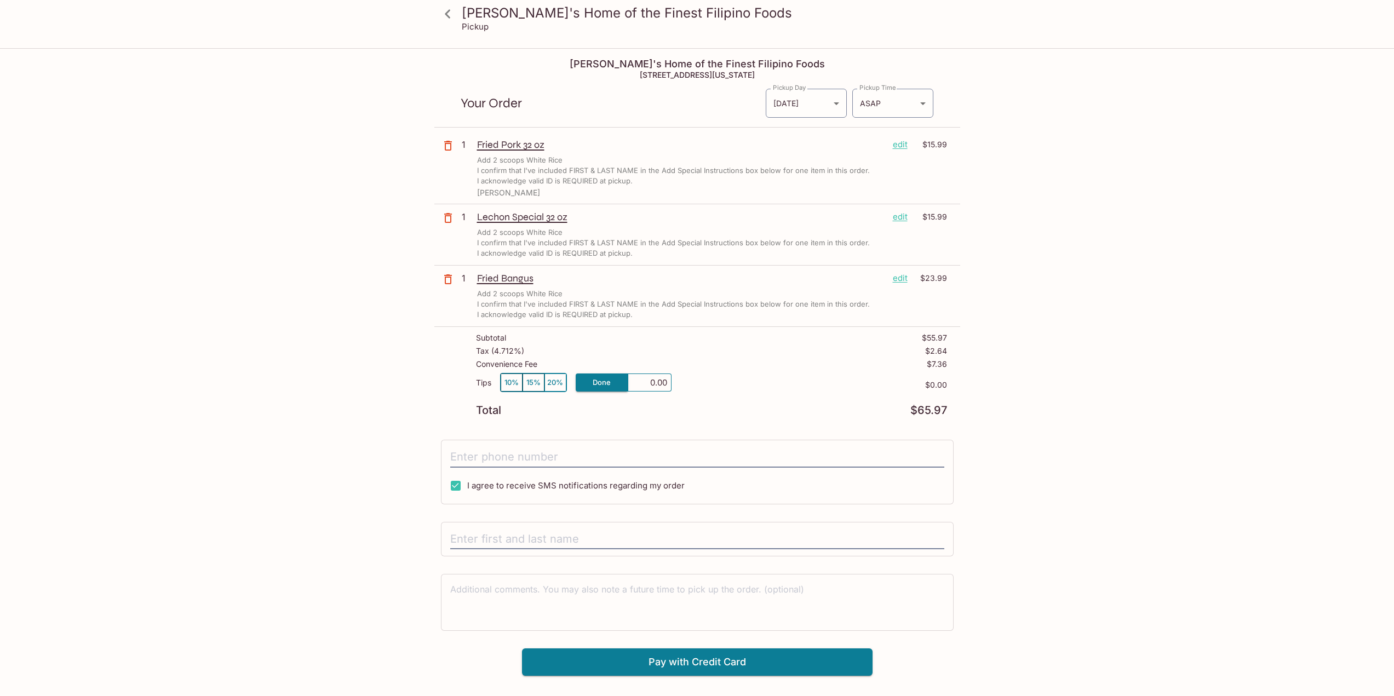
drag, startPoint x: 642, startPoint y: 383, endPoint x: 804, endPoint y: 378, distance: 161.7
click at [802, 378] on div "Tips 10% 15% 20% Done 0.00 $0.00" at bounding box center [711, 389] width 471 height 32
type input "4.03"
click at [532, 535] on input "text" at bounding box center [697, 539] width 494 height 21
type input "[PERSON_NAME]"
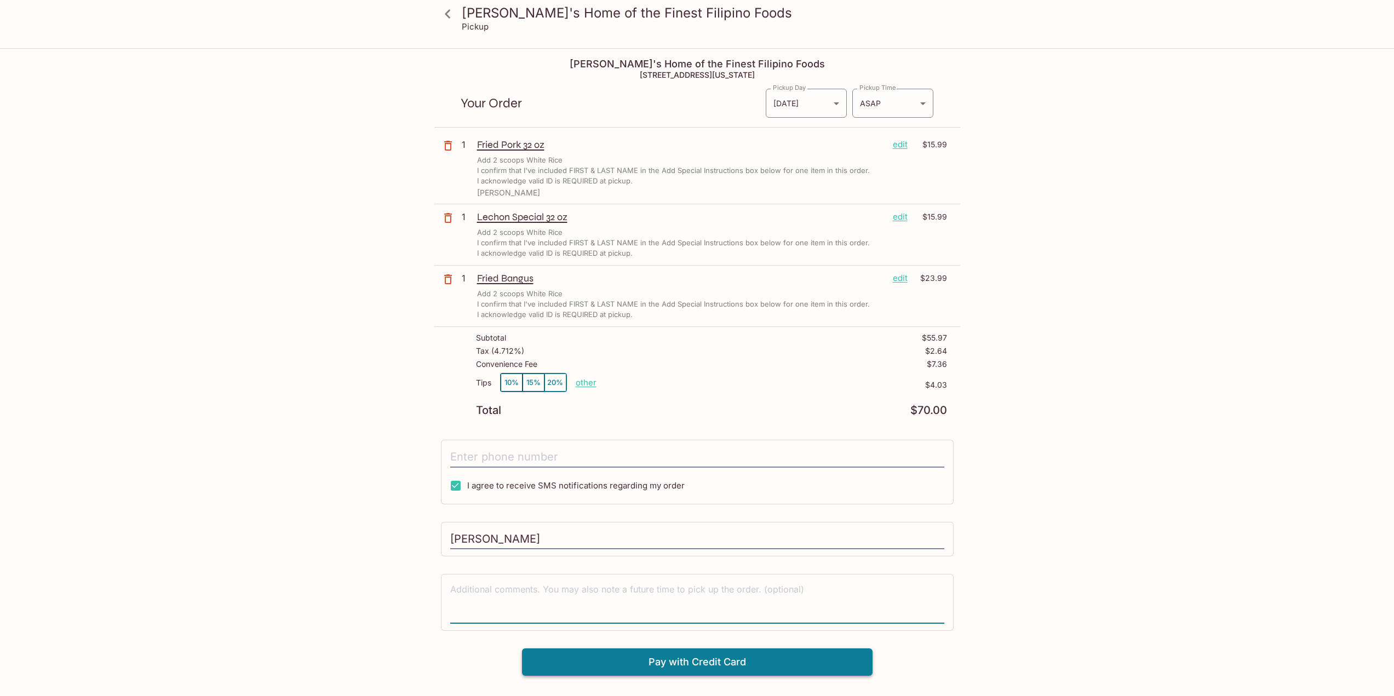
click at [770, 666] on button "Pay with Credit Card" at bounding box center [697, 662] width 351 height 27
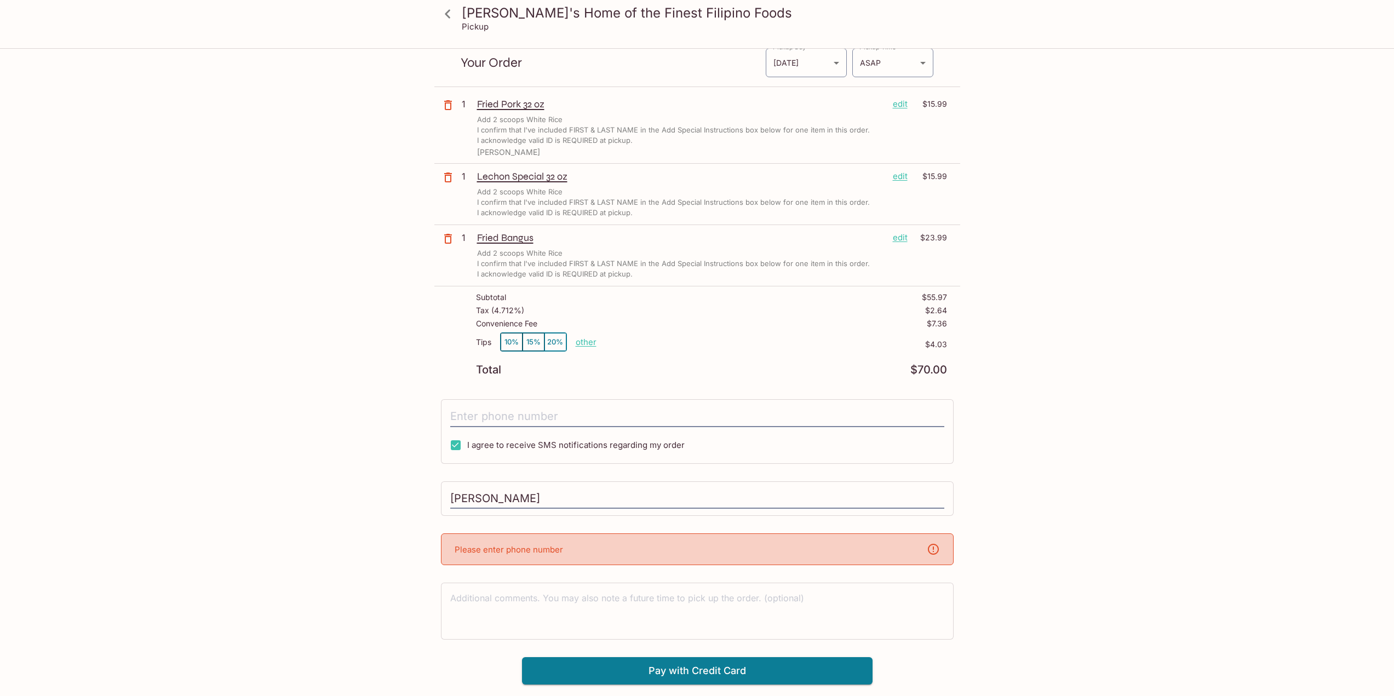
scroll to position [49, 0]
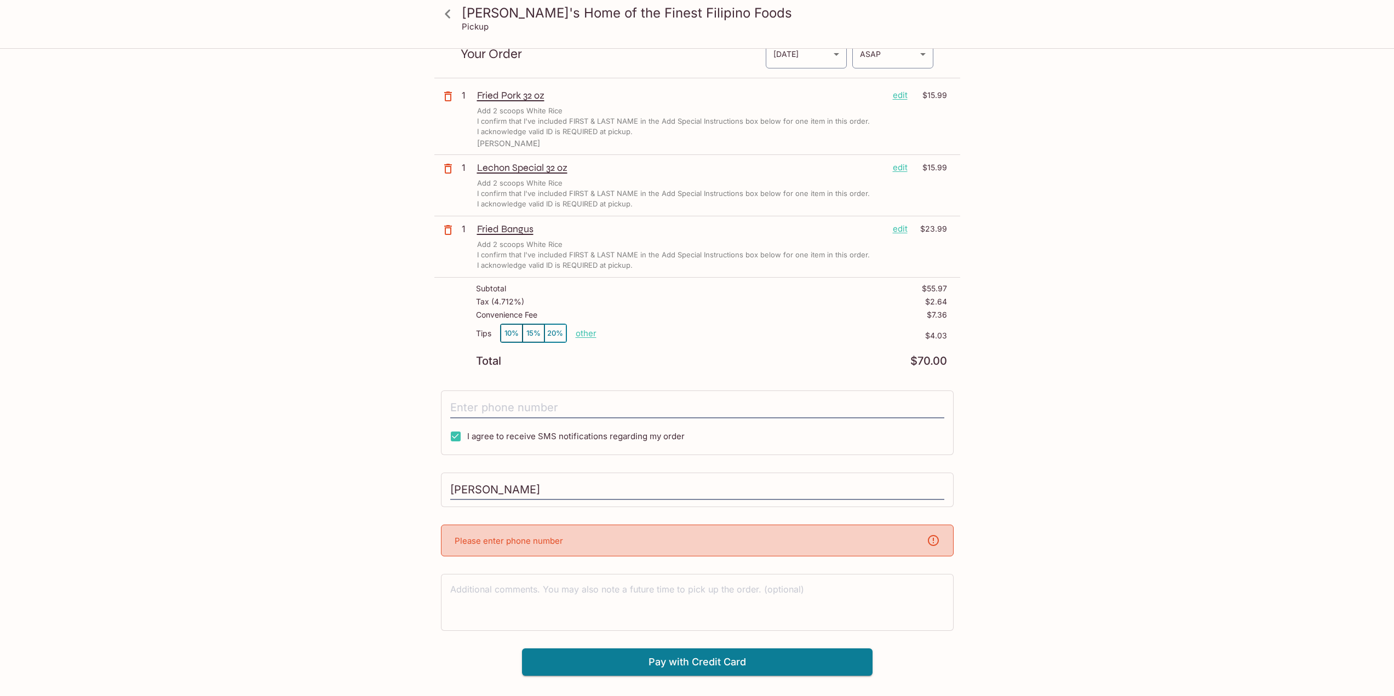
click at [549, 537] on p "Please enter phone number" at bounding box center [509, 541] width 108 height 10
click at [560, 541] on p "Please enter phone number" at bounding box center [509, 541] width 108 height 10
click at [506, 404] on input "tel" at bounding box center [697, 408] width 494 height 21
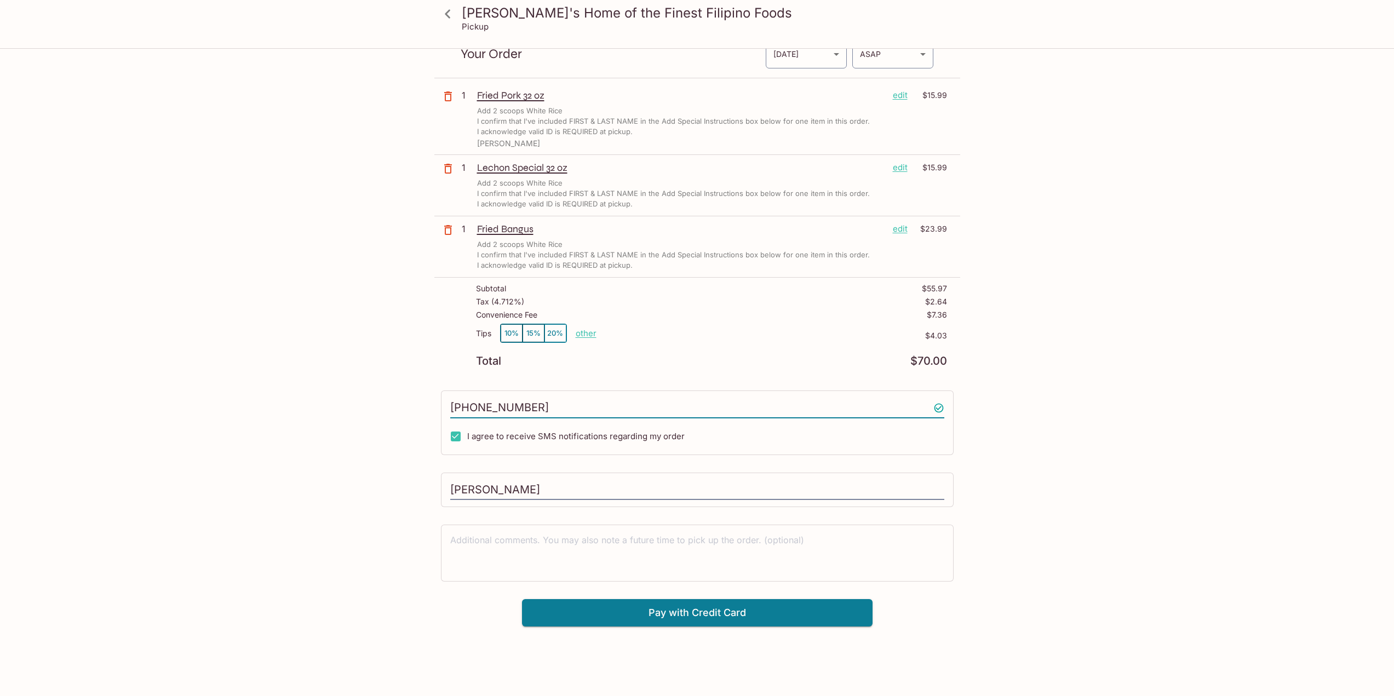
type input "[PHONE_NUMBER]"
drag, startPoint x: 1123, startPoint y: 455, endPoint x: 978, endPoint y: 502, distance: 152.6
click at [1124, 455] on div "[PERSON_NAME]'s Home of the Finest Filipino Foods Pickup [PERSON_NAME]'s Home o…" at bounding box center [697, 348] width 1394 height 696
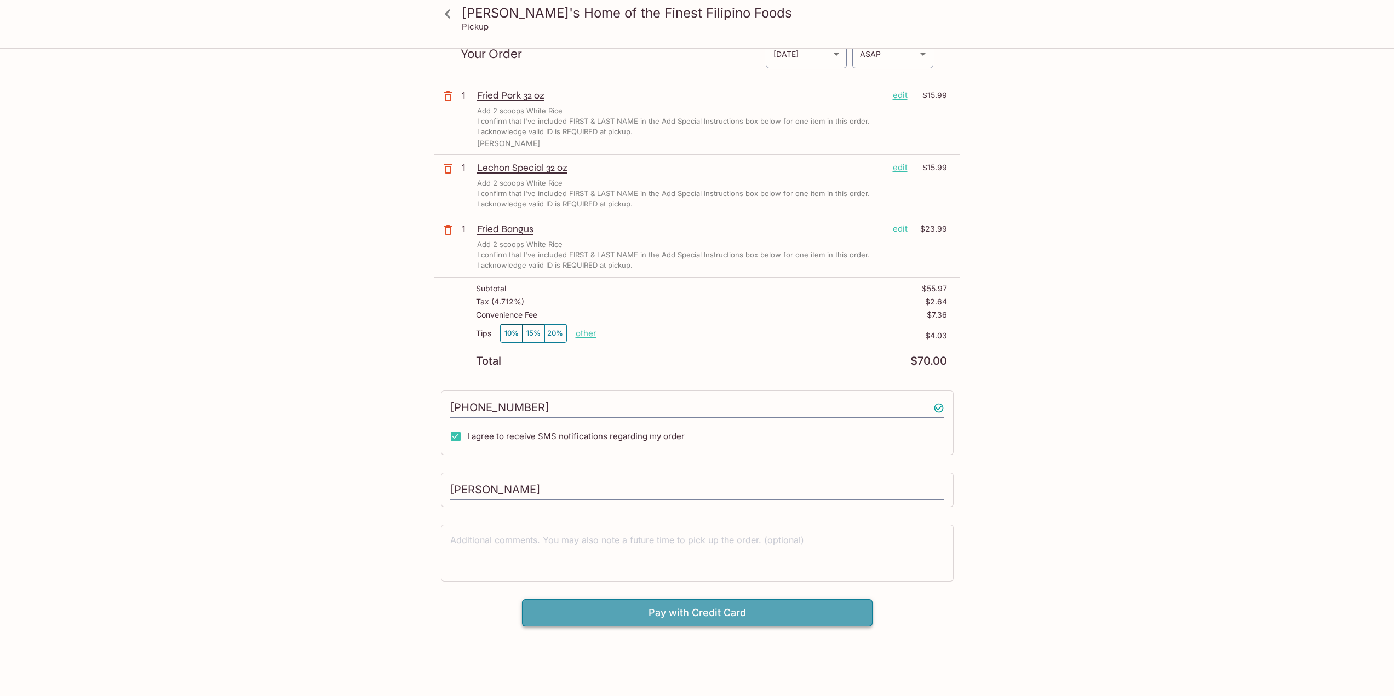
click at [713, 623] on button "Pay with Credit Card" at bounding box center [697, 612] width 351 height 27
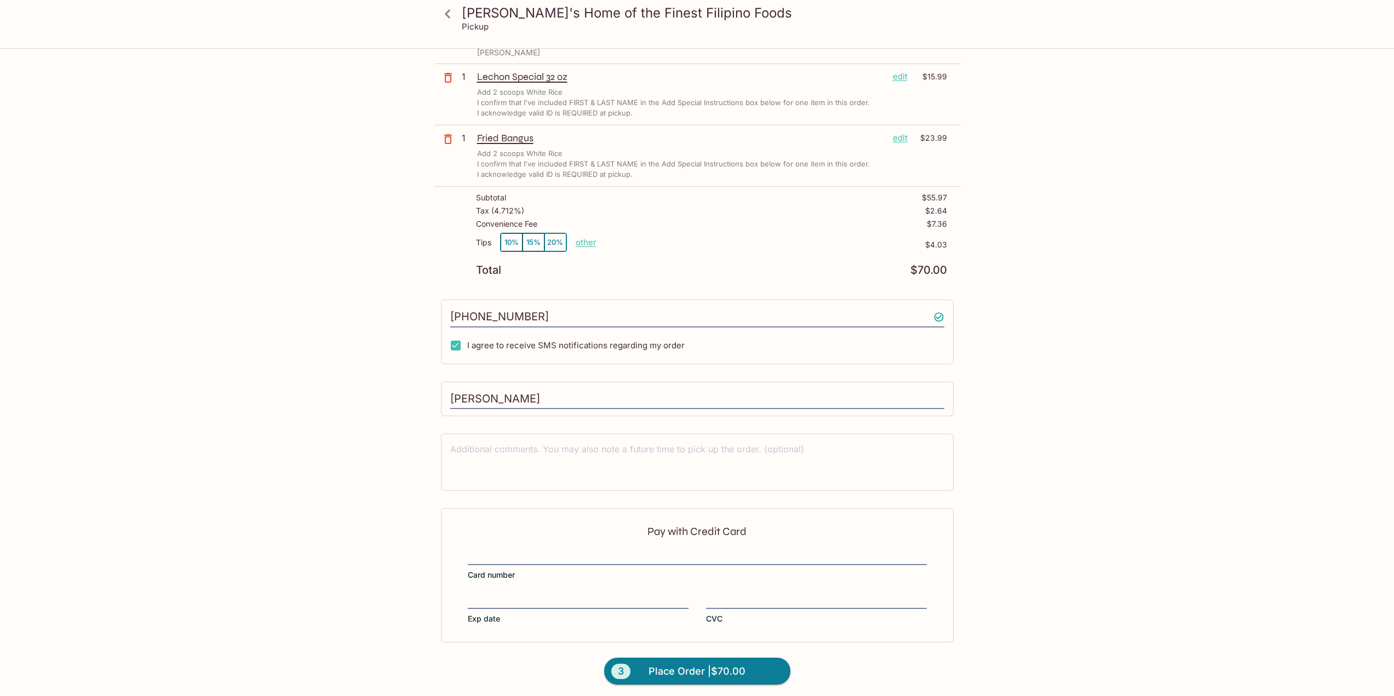
scroll to position [144, 0]
click at [766, 670] on button "3 Place Order | $70.00" at bounding box center [697, 667] width 186 height 27
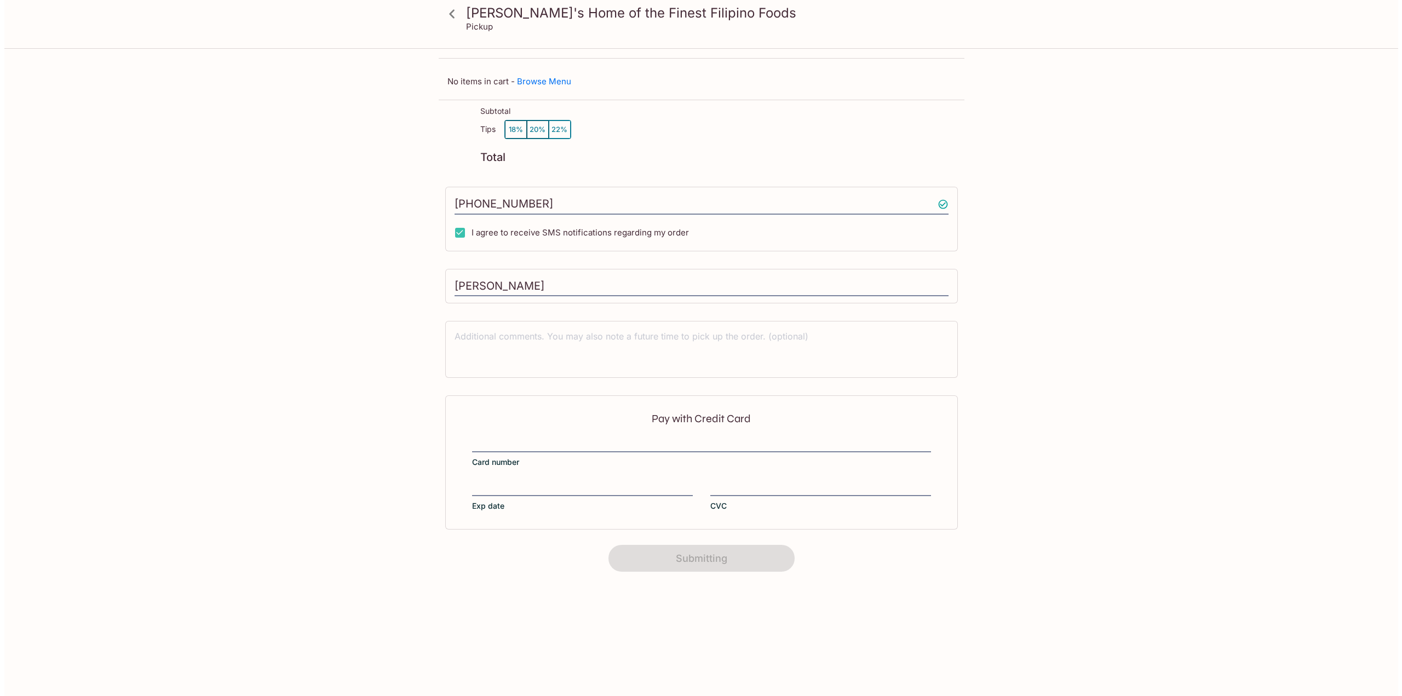
scroll to position [0, 0]
